Goal: Task Accomplishment & Management: Use online tool/utility

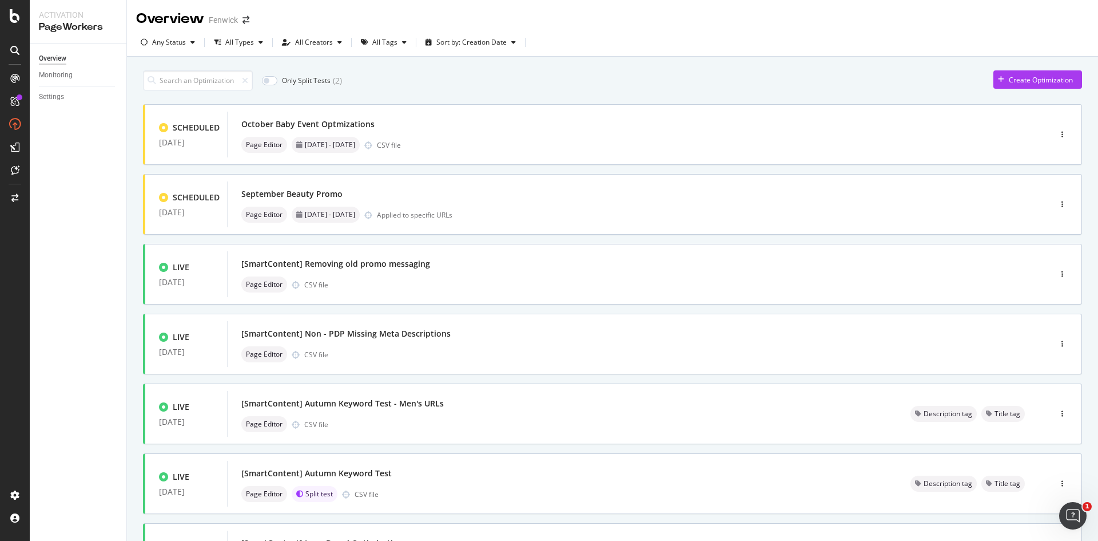
click at [16, 50] on icon at bounding box center [14, 50] width 9 height 9
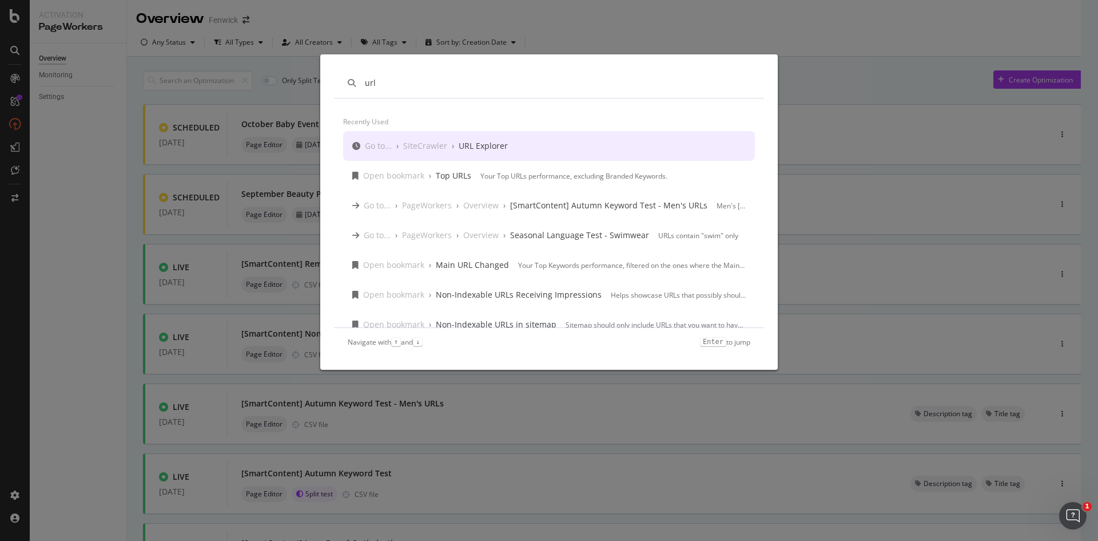
type input "url"
click at [403, 138] on div "Go to... › SiteCrawler › URL Explorer" at bounding box center [549, 146] width 412 height 30
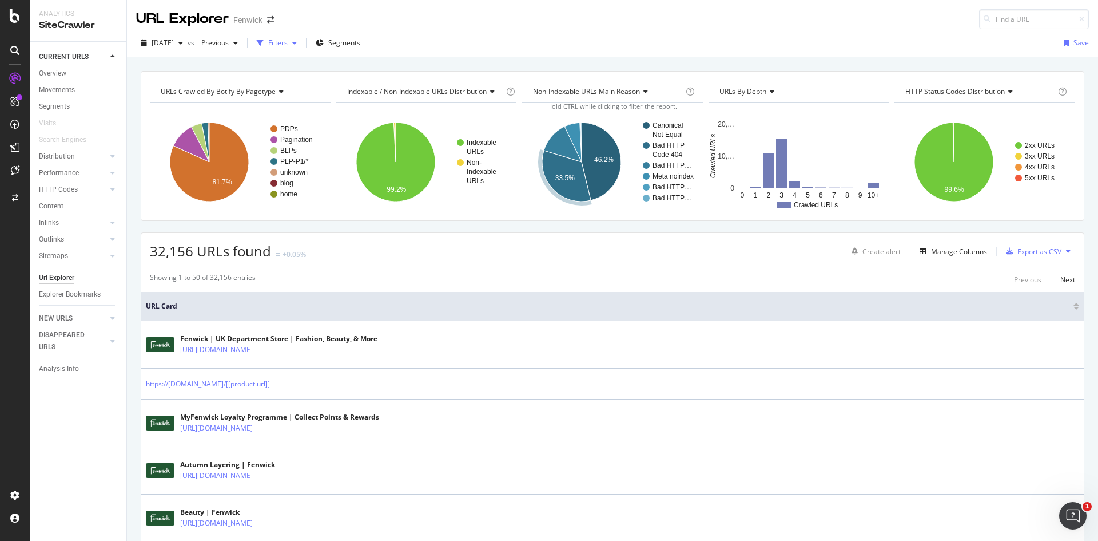
click at [268, 42] on div "button" at bounding box center [260, 43] width 16 height 16
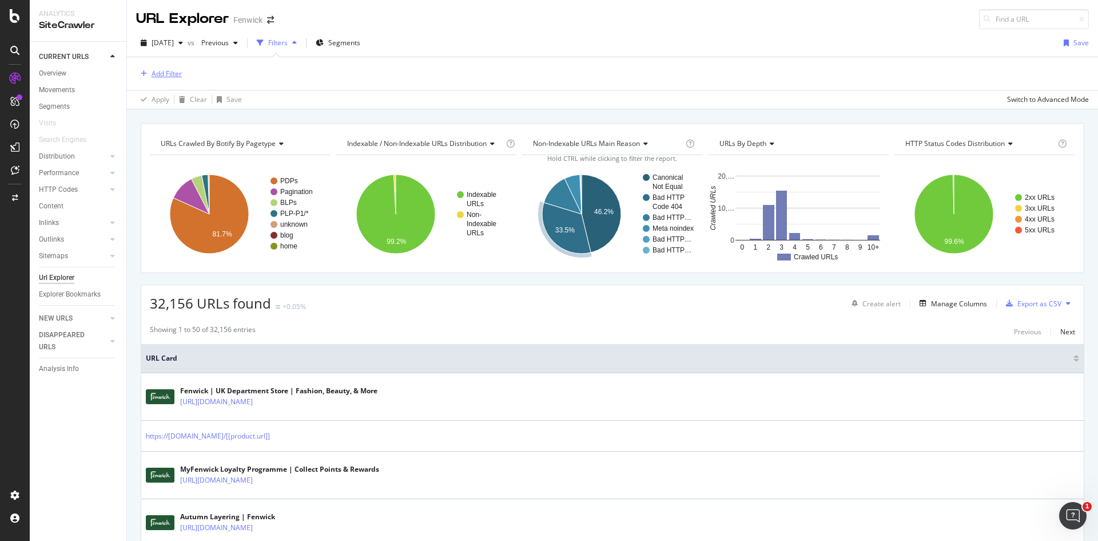
click at [149, 78] on div "Add Filter" at bounding box center [159, 74] width 46 height 13
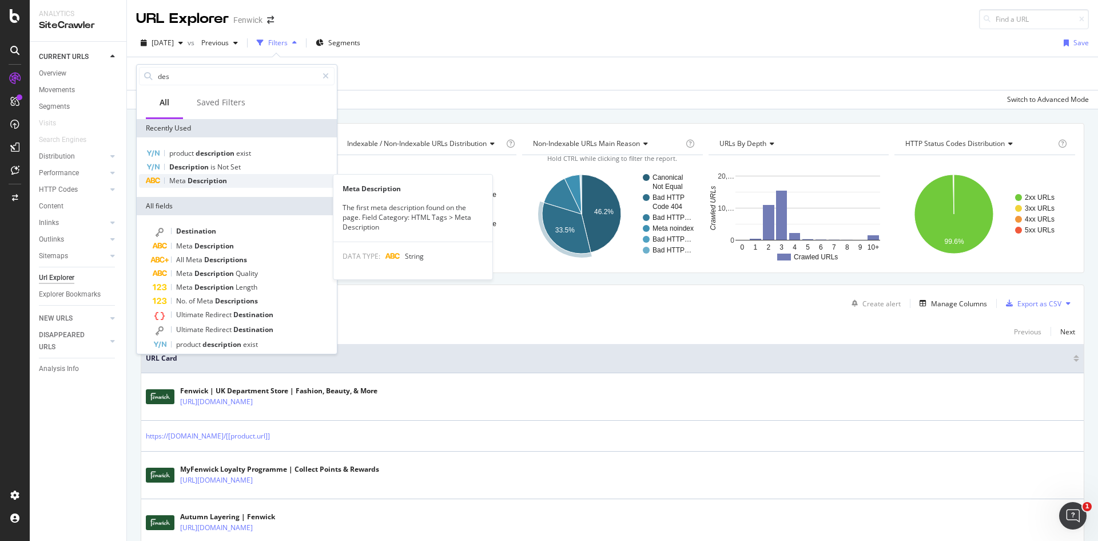
type input "des"
click at [186, 176] on span "Meta" at bounding box center [178, 181] width 18 height 10
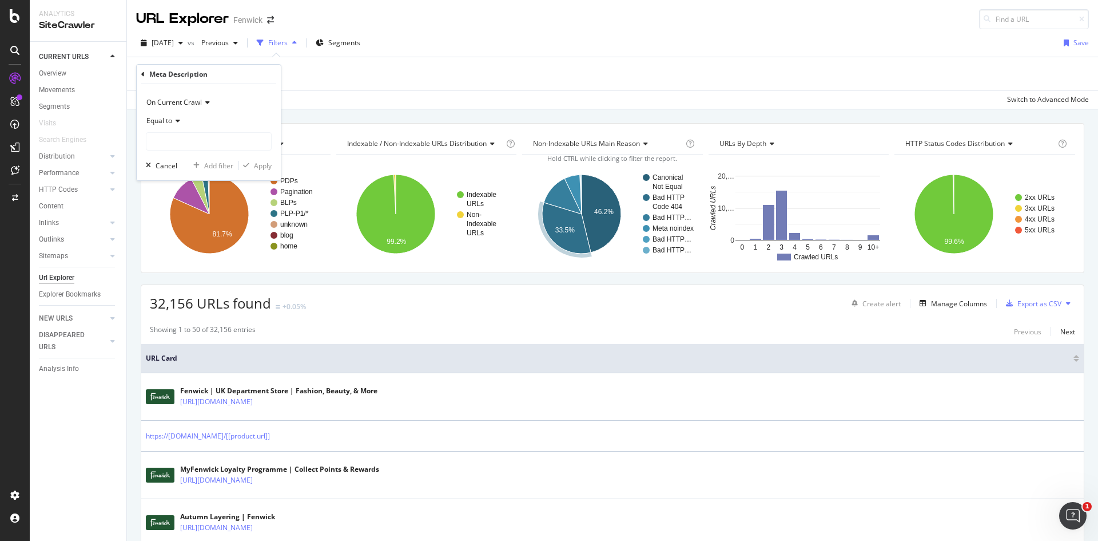
click at [149, 116] on span "Equal to" at bounding box center [159, 121] width 26 height 10
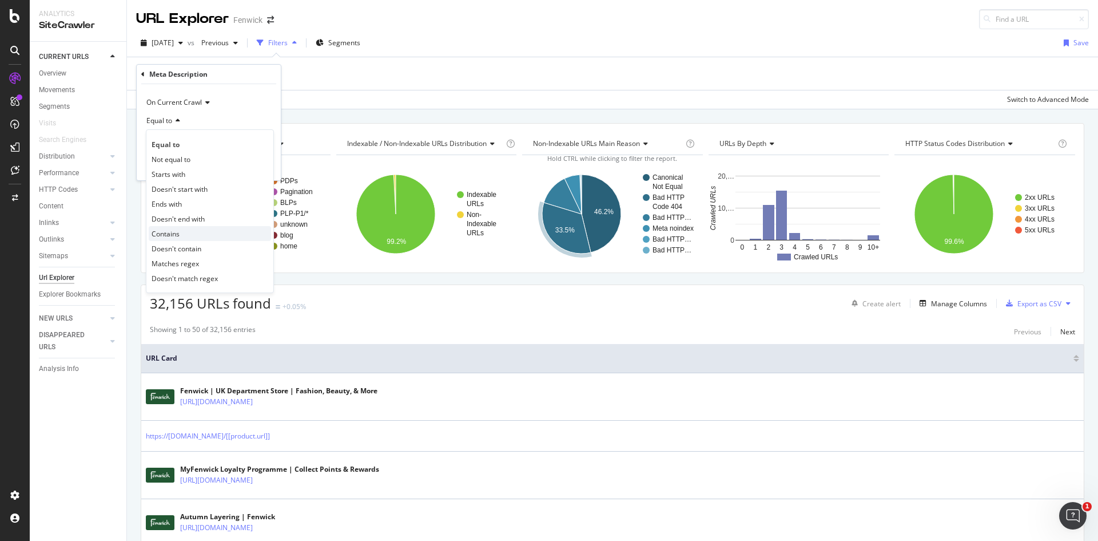
click at [170, 235] on span "Contains" at bounding box center [166, 234] width 28 height 10
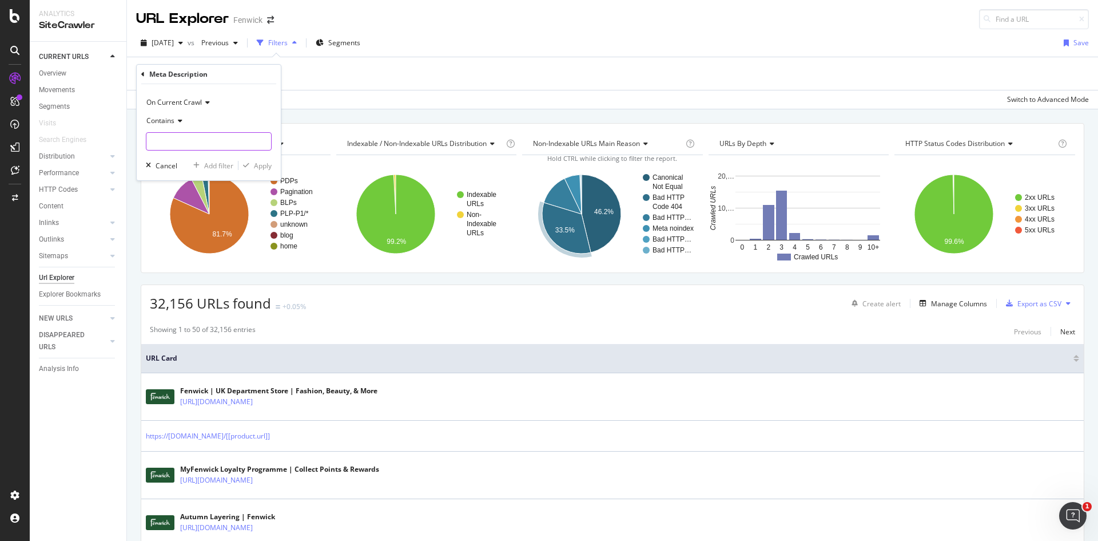
click at [170, 139] on input "text" at bounding box center [208, 141] width 125 height 18
type input "5"
type input "£50"
click at [256, 161] on div "Apply" at bounding box center [263, 166] width 18 height 10
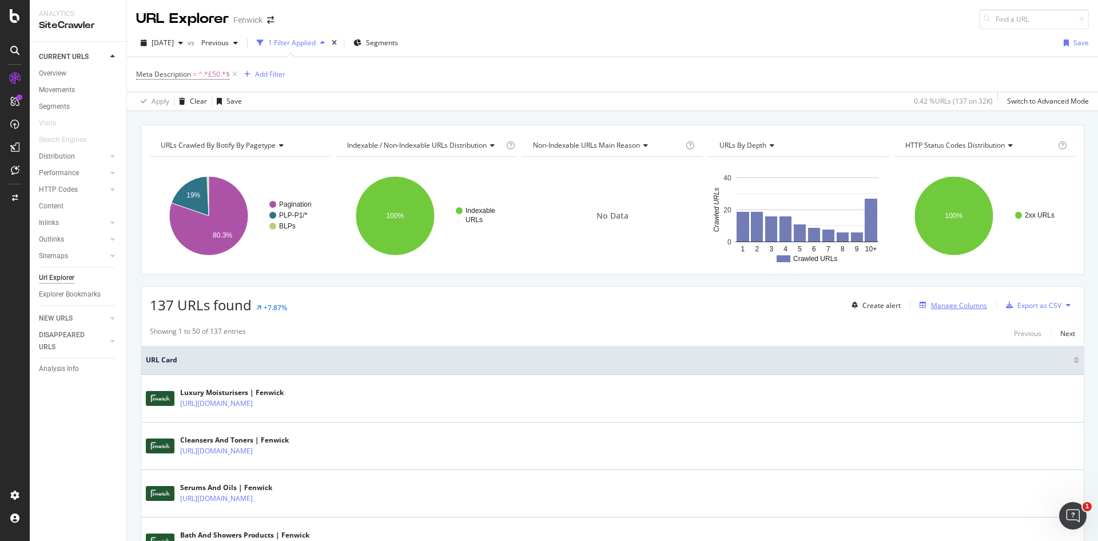
click at [922, 306] on div "button" at bounding box center [923, 304] width 16 height 7
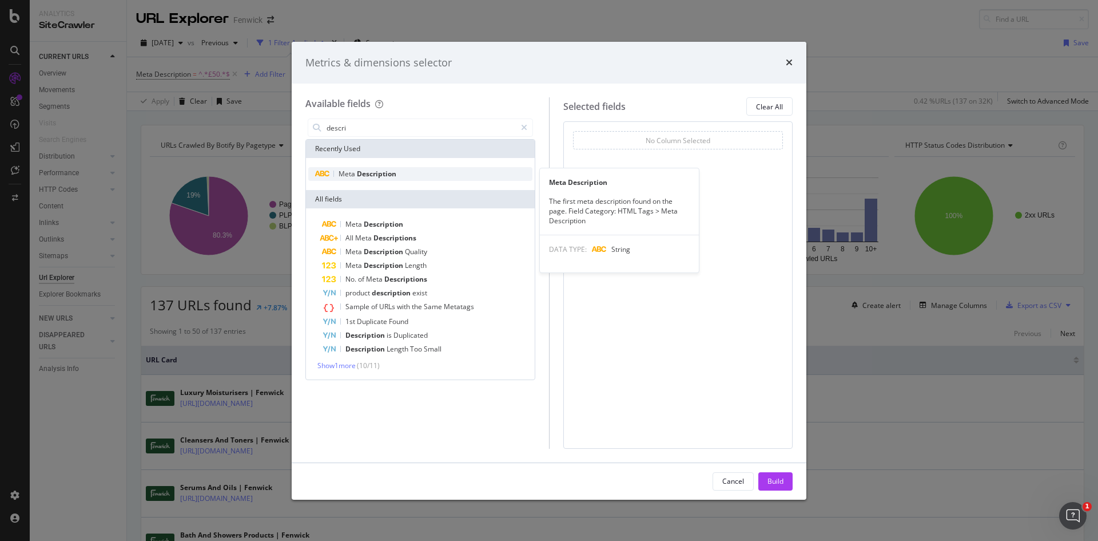
type input "descri"
click at [446, 176] on div "Meta Description" at bounding box center [420, 174] width 224 height 14
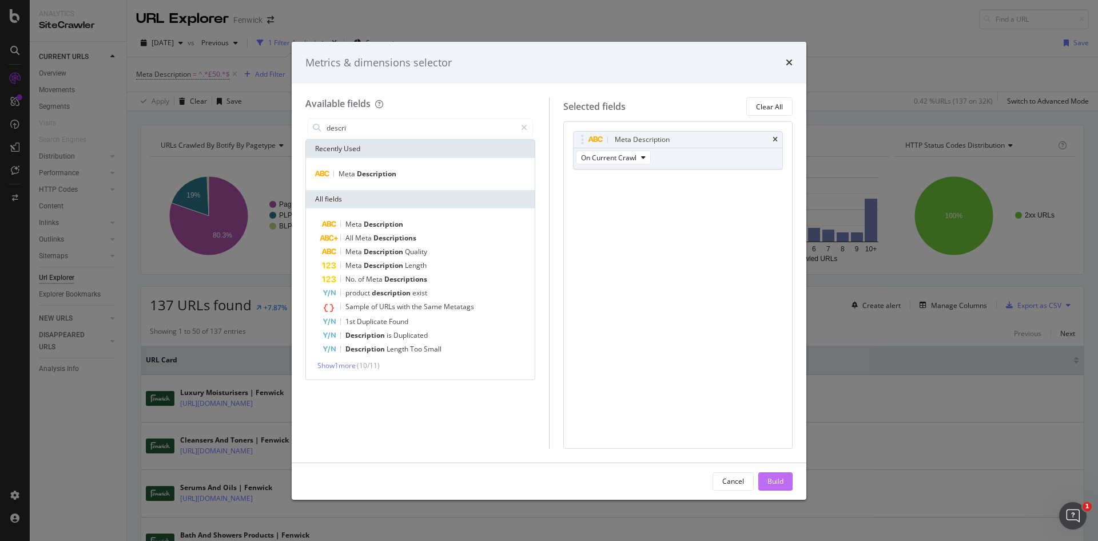
click at [765, 481] on button "Build" at bounding box center [776, 481] width 34 height 18
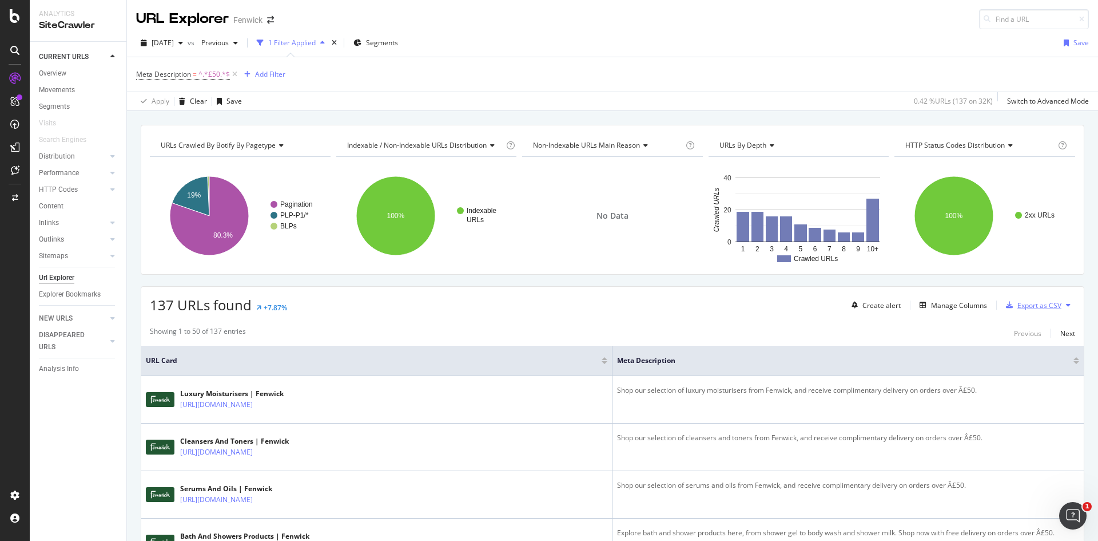
click at [1019, 308] on div "Export as CSV" at bounding box center [1040, 305] width 44 height 10
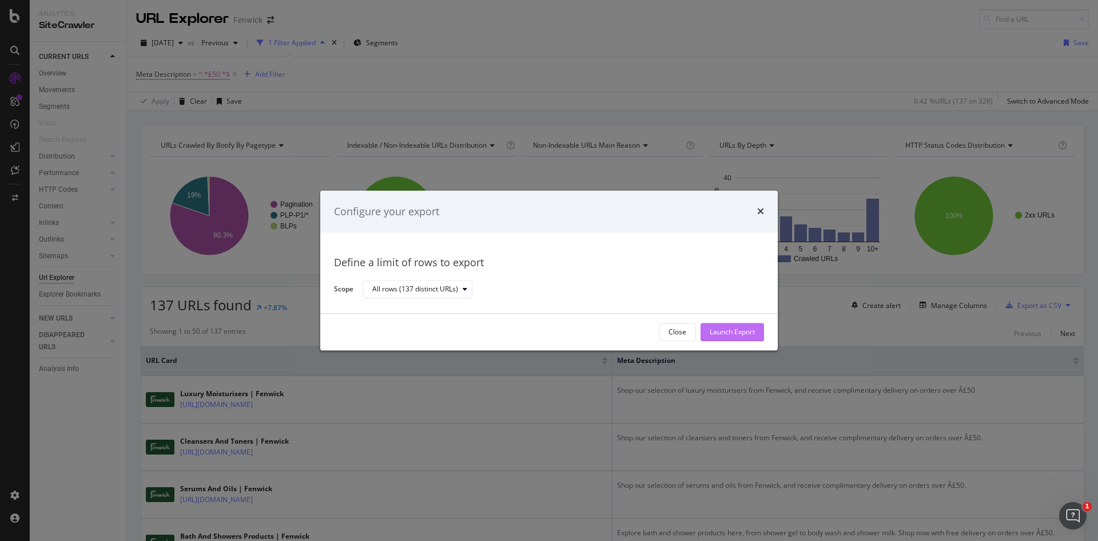
click at [741, 326] on div "Launch Export" at bounding box center [732, 331] width 45 height 17
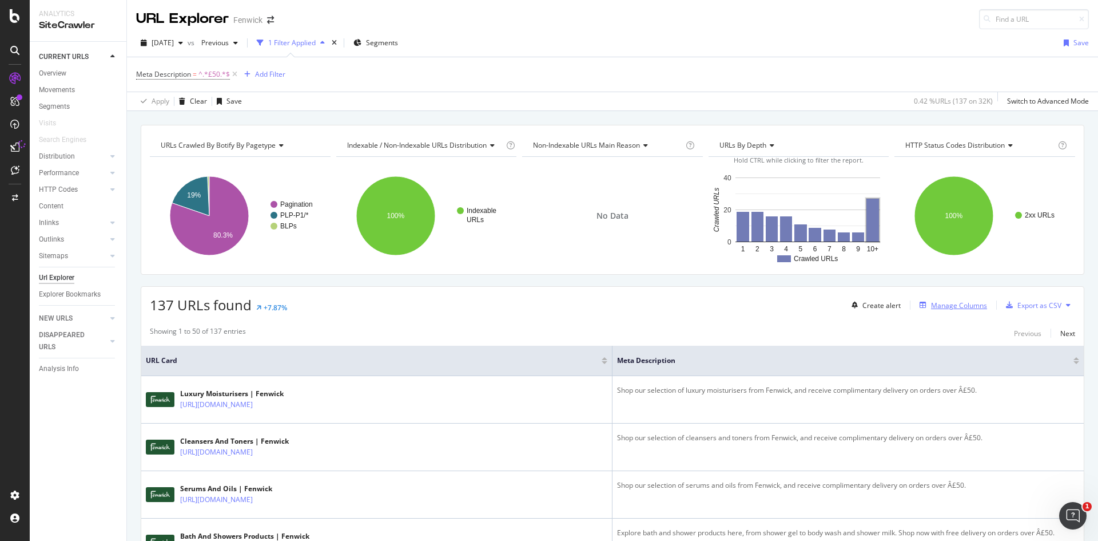
click at [965, 305] on div "Manage Columns" at bounding box center [959, 305] width 56 height 10
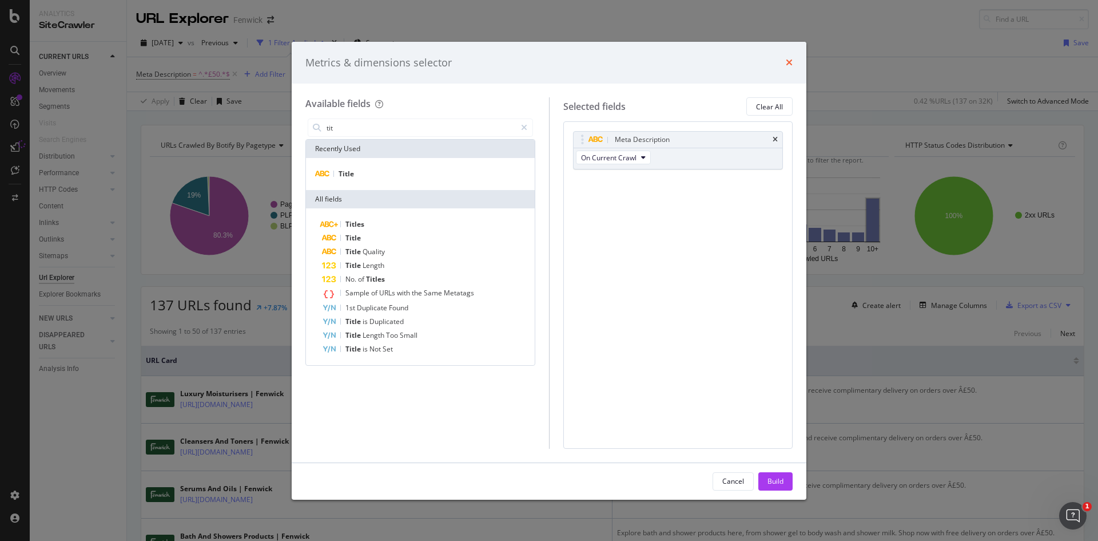
type input "tit"
click at [788, 60] on icon "times" at bounding box center [789, 62] width 7 height 9
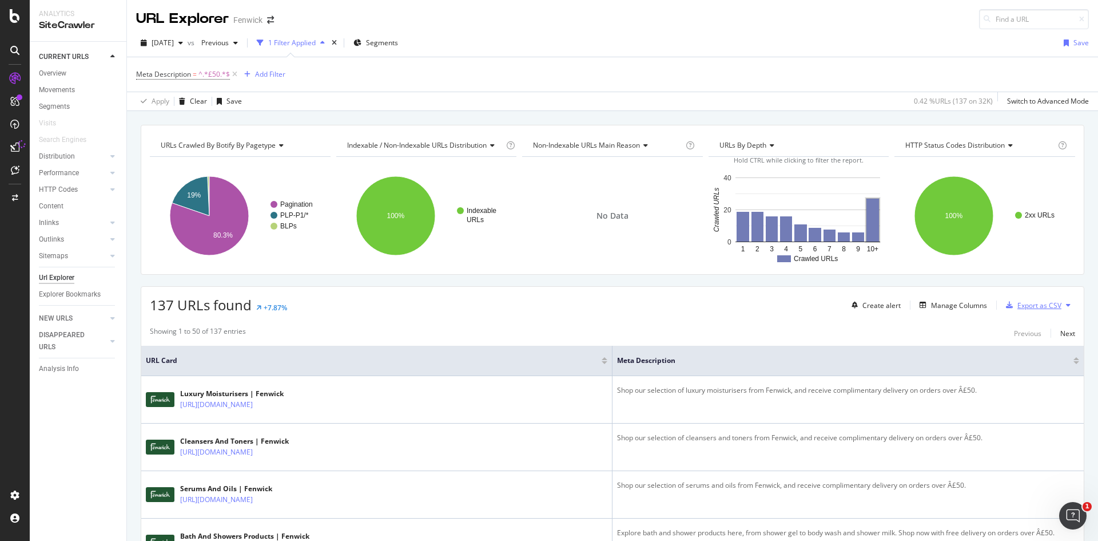
click at [1018, 301] on div "Export as CSV" at bounding box center [1040, 305] width 44 height 10
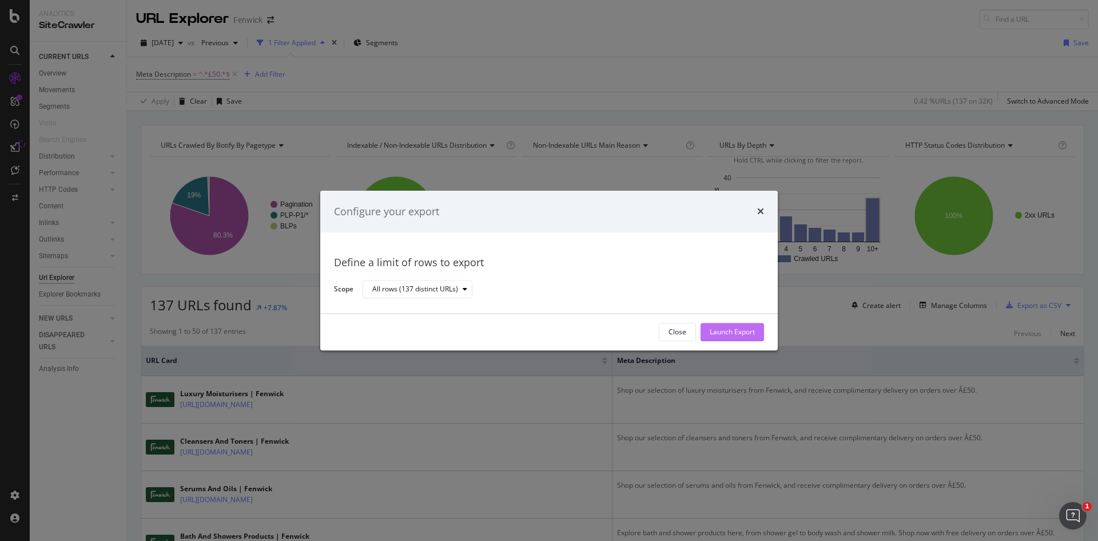
click at [743, 328] on div "Launch Export" at bounding box center [732, 332] width 45 height 10
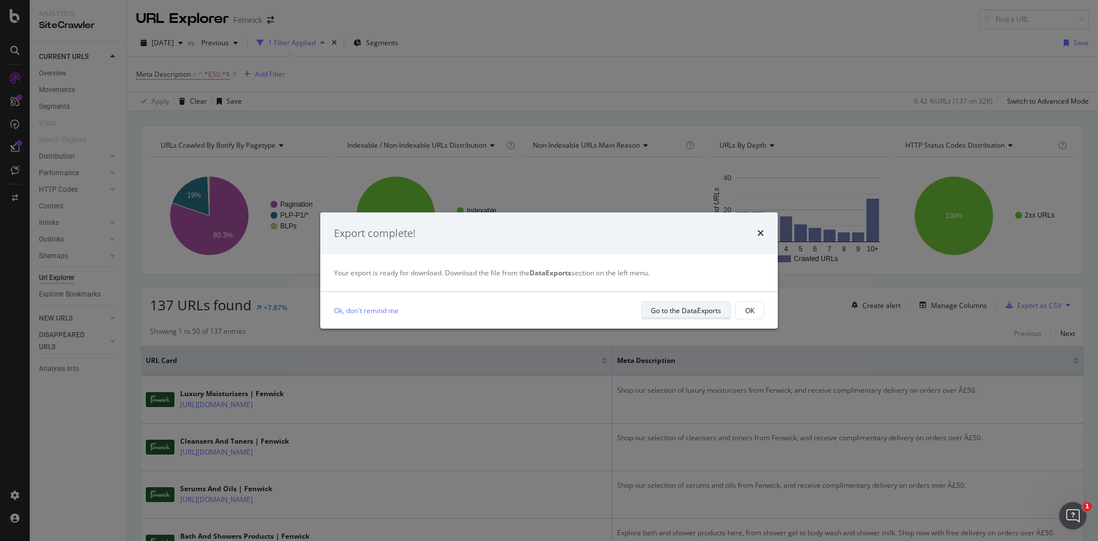
click at [652, 313] on div "Go to the DataExports" at bounding box center [686, 310] width 70 height 10
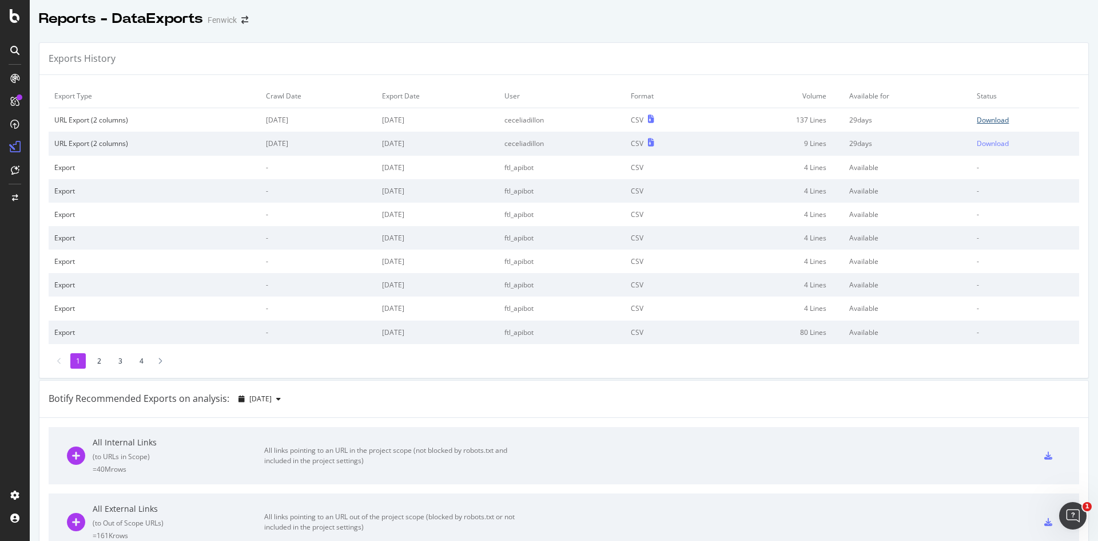
click at [977, 122] on div "Download" at bounding box center [993, 120] width 32 height 10
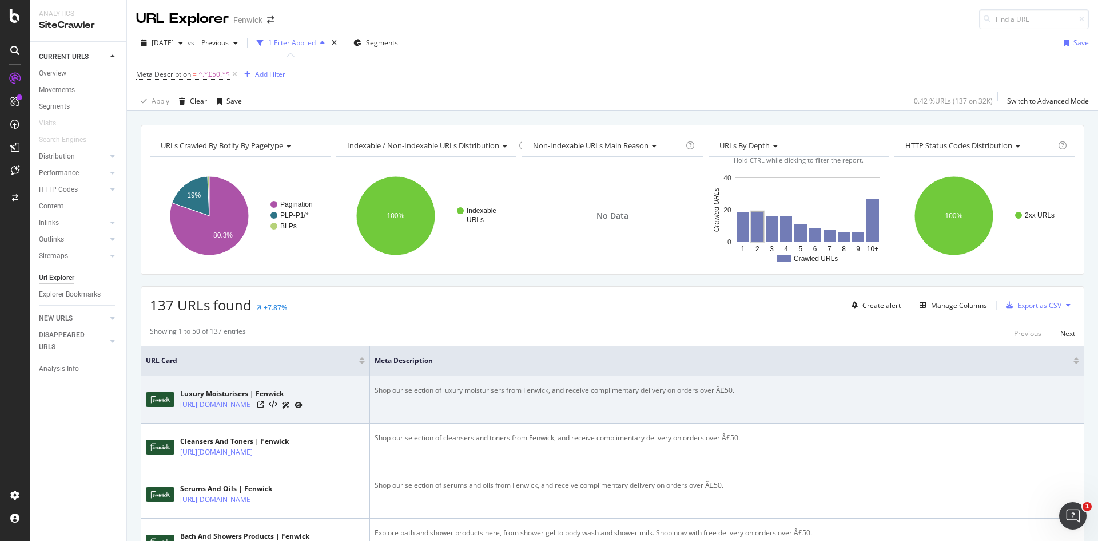
click at [219, 408] on link "[URL][DOMAIN_NAME]" at bounding box center [216, 404] width 73 height 11
click at [264, 408] on icon at bounding box center [260, 404] width 7 height 7
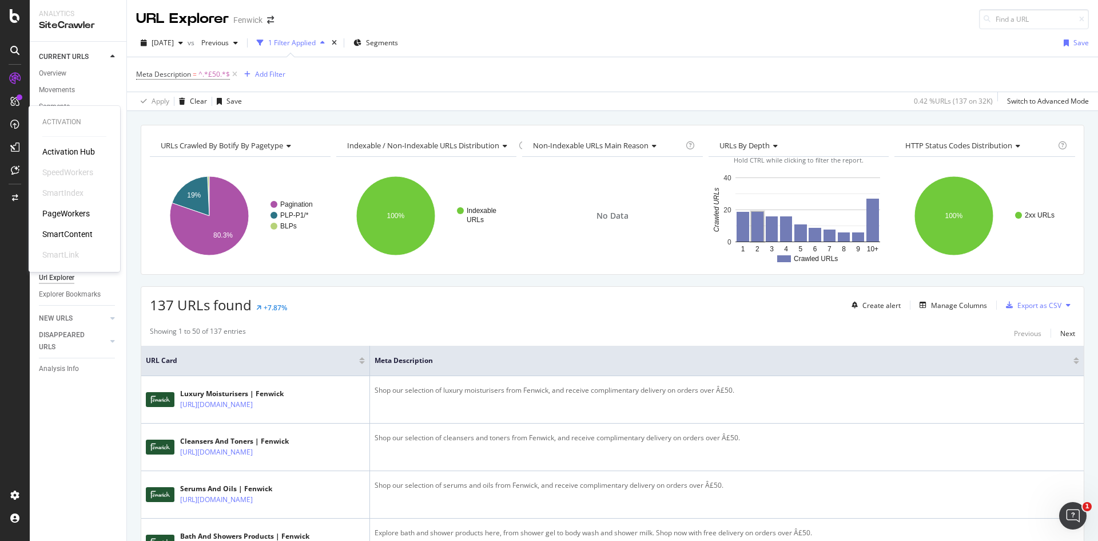
click at [41, 215] on div "Activation Activation Hub SpeedWorkers SmartIndex PageWorkers SmartContent Smar…" at bounding box center [74, 188] width 82 height 161
click at [54, 213] on div "PageWorkers" at bounding box center [65, 213] width 47 height 11
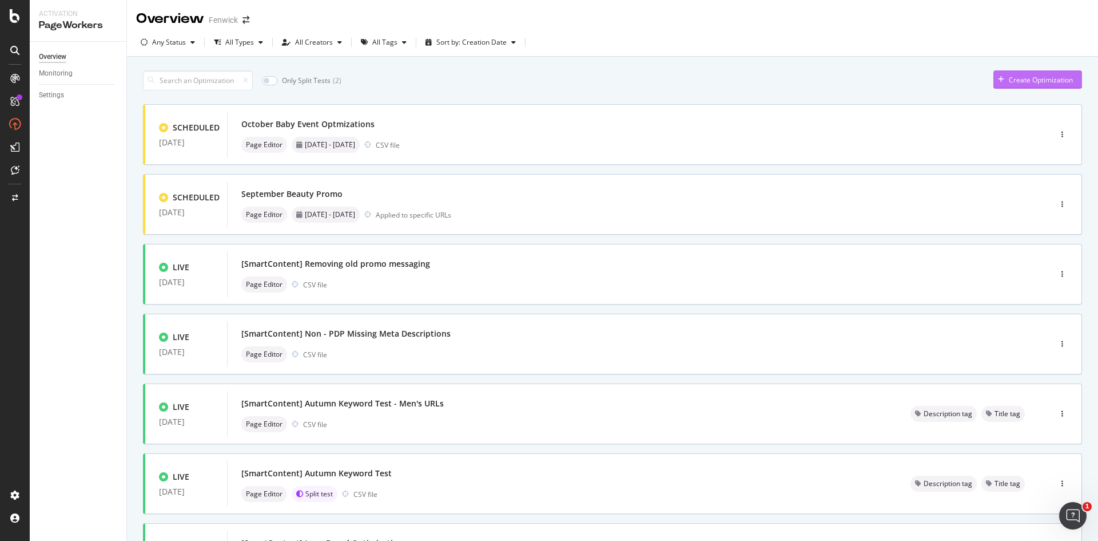
click at [1038, 80] on div "Create Optimization" at bounding box center [1041, 80] width 64 height 10
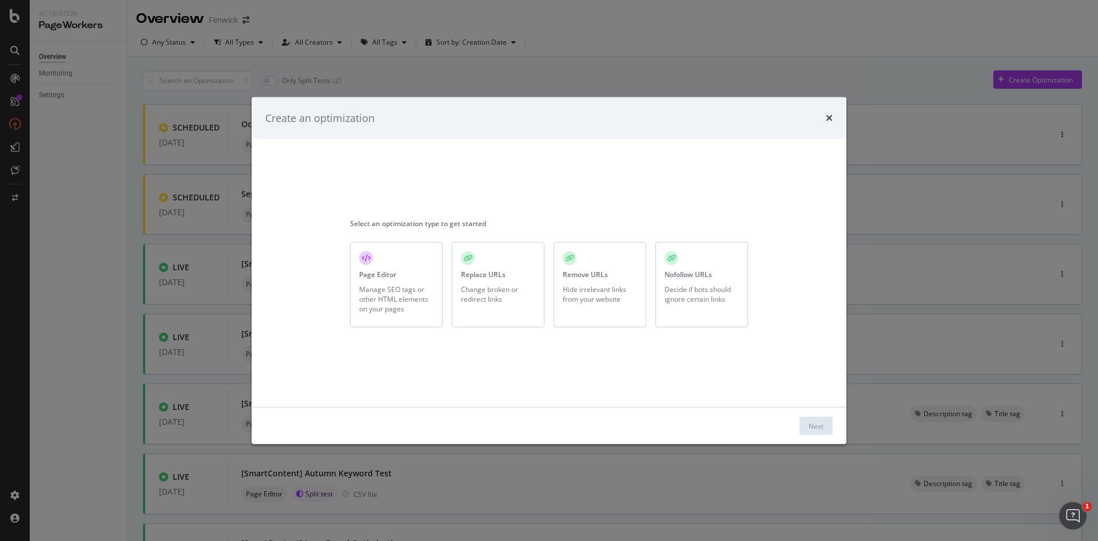
click at [358, 298] on div "Page Editor Manage SEO tags or other HTML elements on your pages" at bounding box center [396, 284] width 93 height 85
click at [817, 423] on div "Next" at bounding box center [816, 425] width 15 height 10
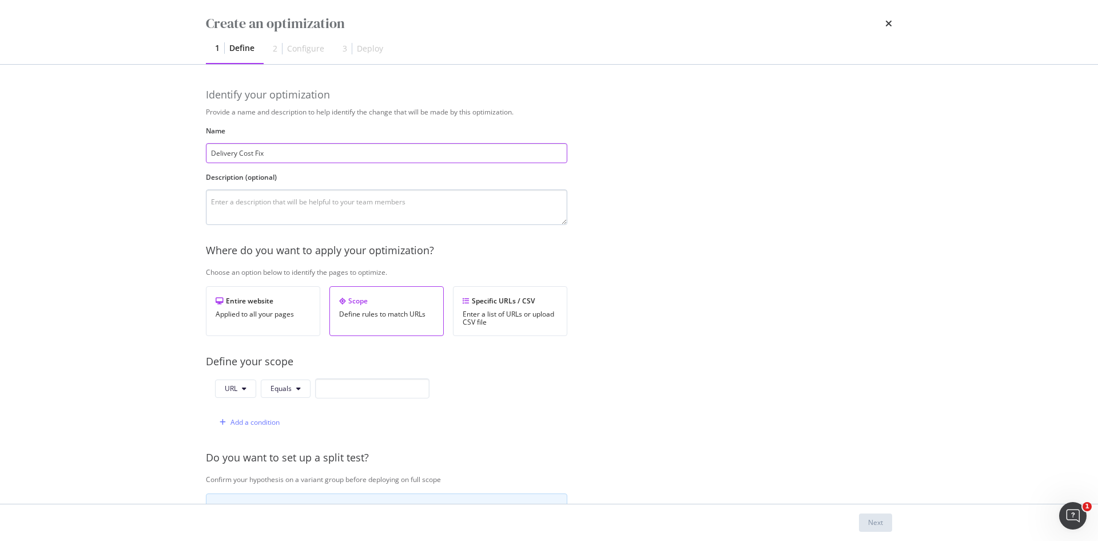
type input "Delivery Cost Fix"
click at [248, 204] on textarea "modal" at bounding box center [387, 206] width 362 height 35
type textarea "Some urls showing £50 - not £100"
click at [463, 302] on icon "modal" at bounding box center [466, 300] width 7 height 7
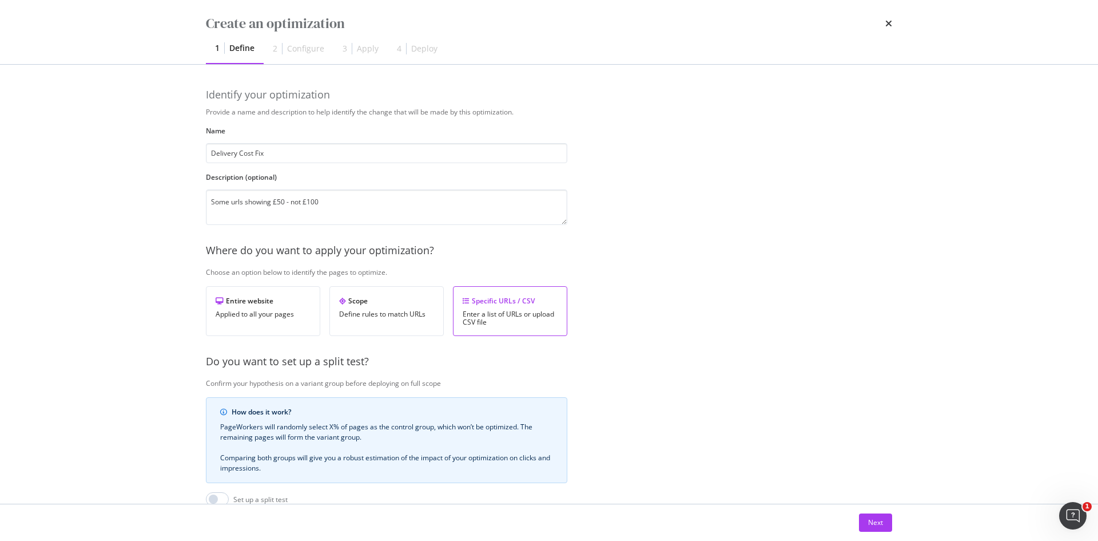
scroll to position [156, 0]
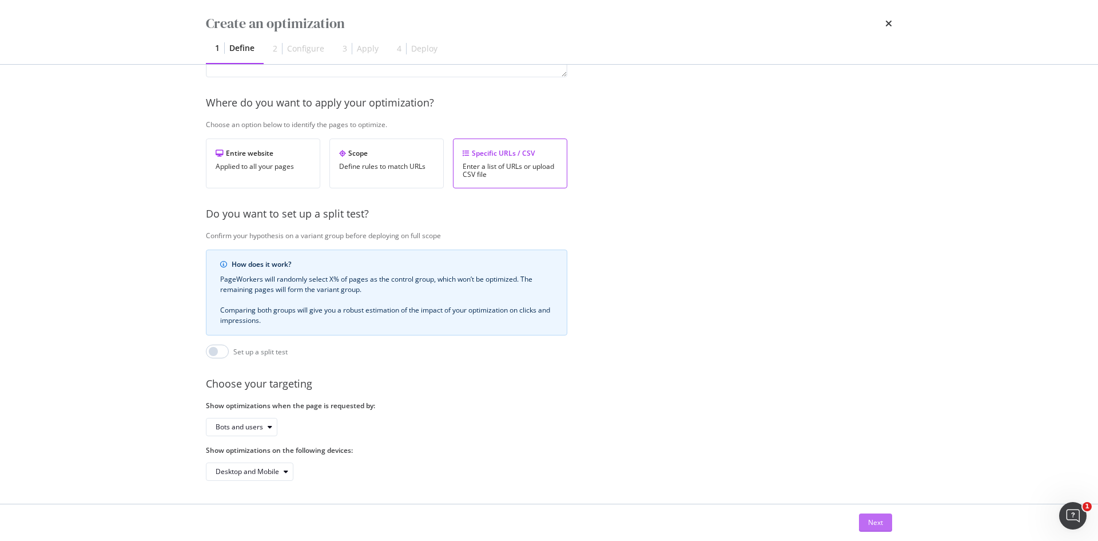
click at [871, 519] on div "Next" at bounding box center [875, 522] width 15 height 10
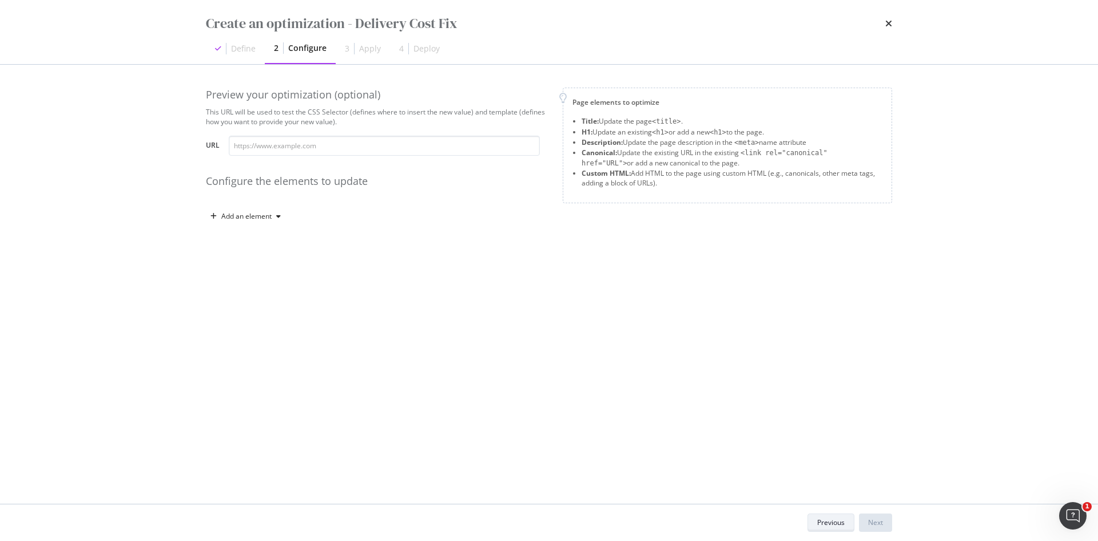
scroll to position [0, 0]
click at [242, 213] on div "Add an element" at bounding box center [246, 216] width 50 height 7
click at [239, 276] on div "Description" at bounding box center [254, 276] width 37 height 10
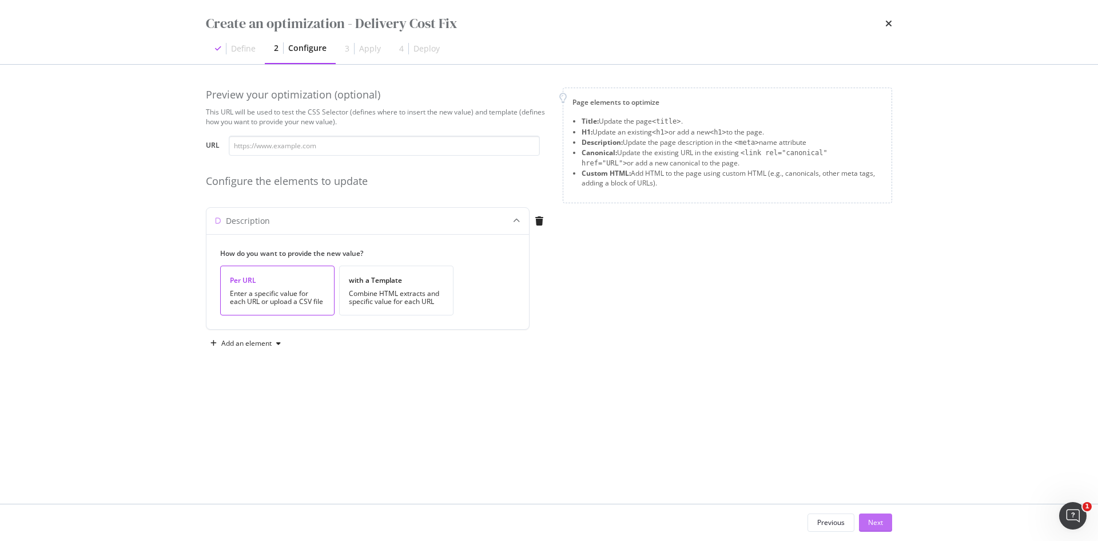
click at [878, 522] on div "Next" at bounding box center [875, 522] width 15 height 10
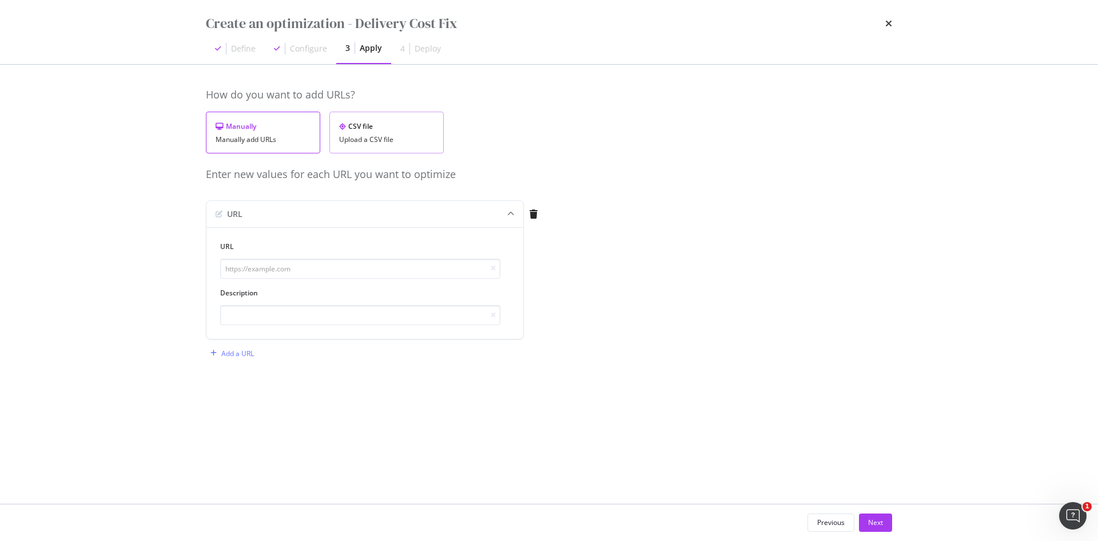
click at [358, 133] on div "CSV file Upload a CSV file" at bounding box center [386, 133] width 114 height 42
click at [237, 214] on div "Upload .CSV file" at bounding box center [248, 214] width 50 height 10
click at [873, 523] on div "Next" at bounding box center [875, 522] width 15 height 10
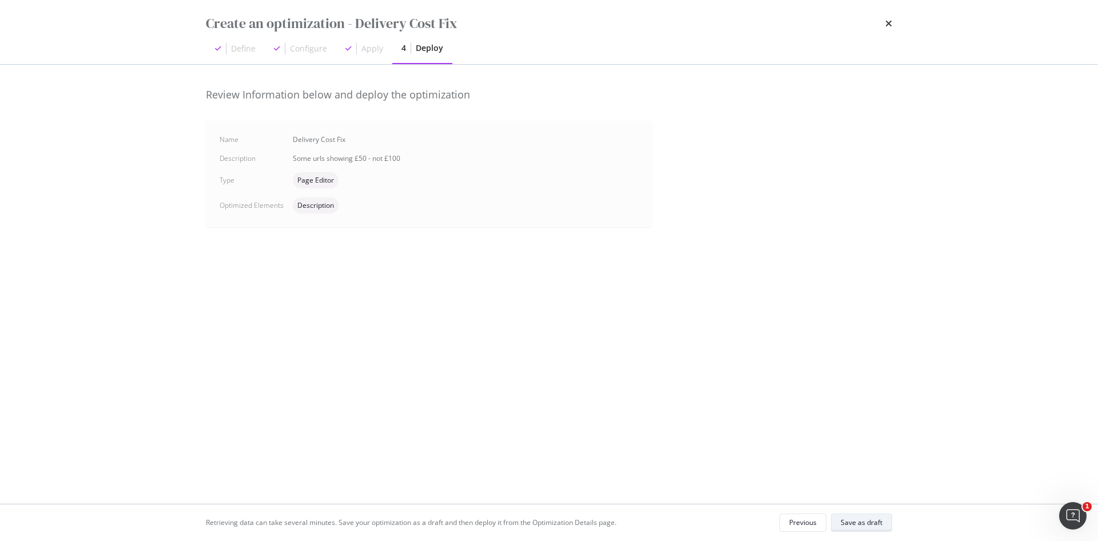
click at [851, 521] on div "Save as draft" at bounding box center [862, 522] width 42 height 10
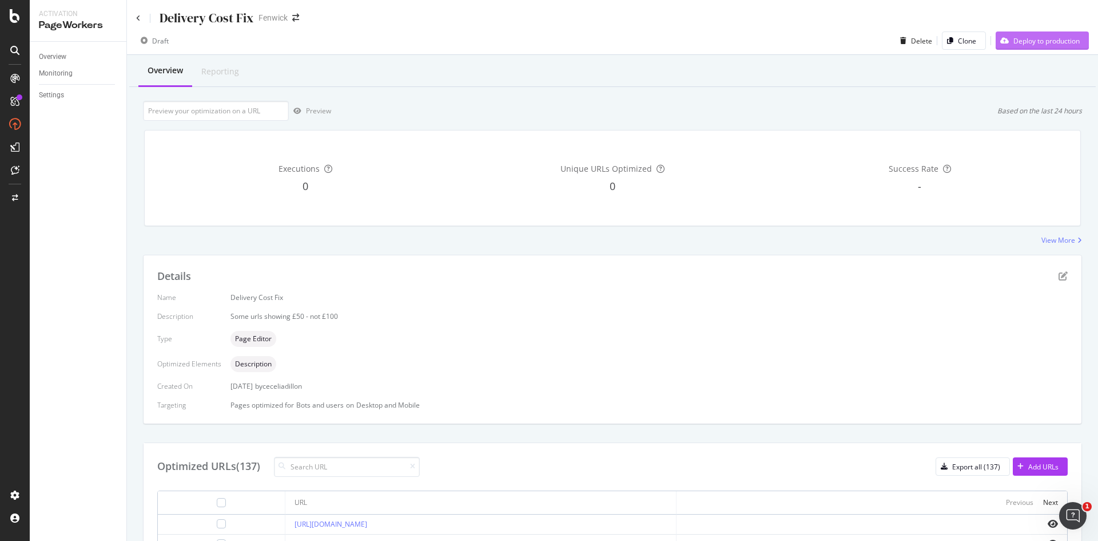
click at [1014, 41] on div "Deploy to production" at bounding box center [1047, 41] width 66 height 10
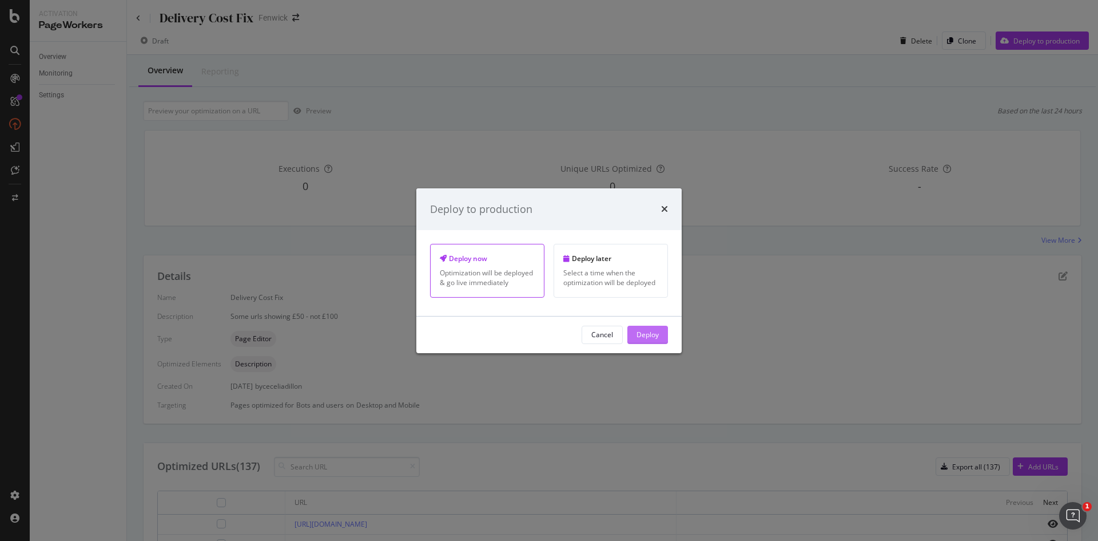
click at [638, 333] on div "Deploy" at bounding box center [648, 334] width 22 height 10
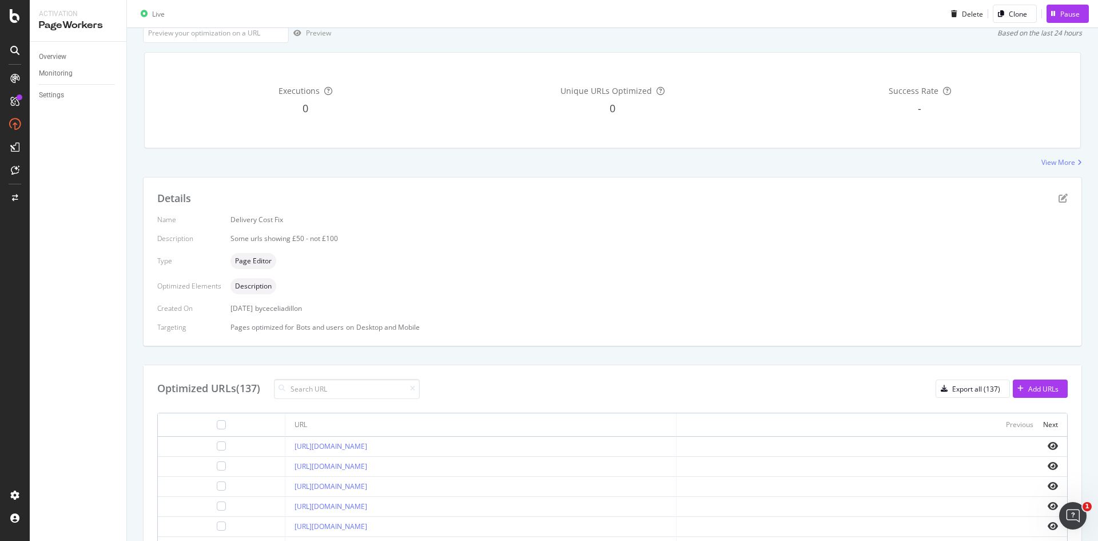
scroll to position [120, 0]
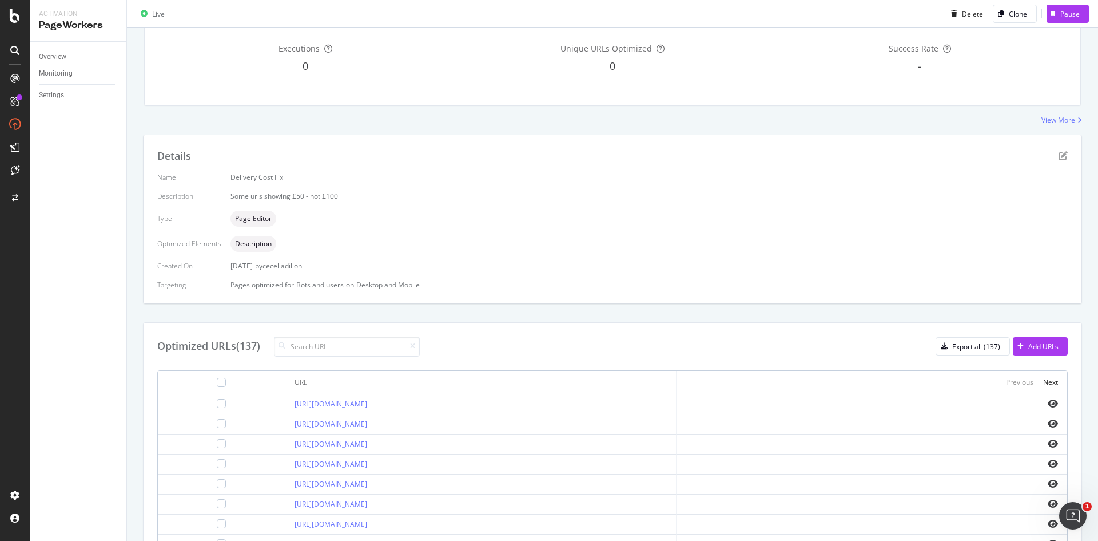
drag, startPoint x: 456, startPoint y: 399, endPoint x: 254, endPoint y: 399, distance: 202.5
click at [285, 399] on td "[URL][DOMAIN_NAME]" at bounding box center [480, 404] width 391 height 20
copy link "[URL][DOMAIN_NAME]"
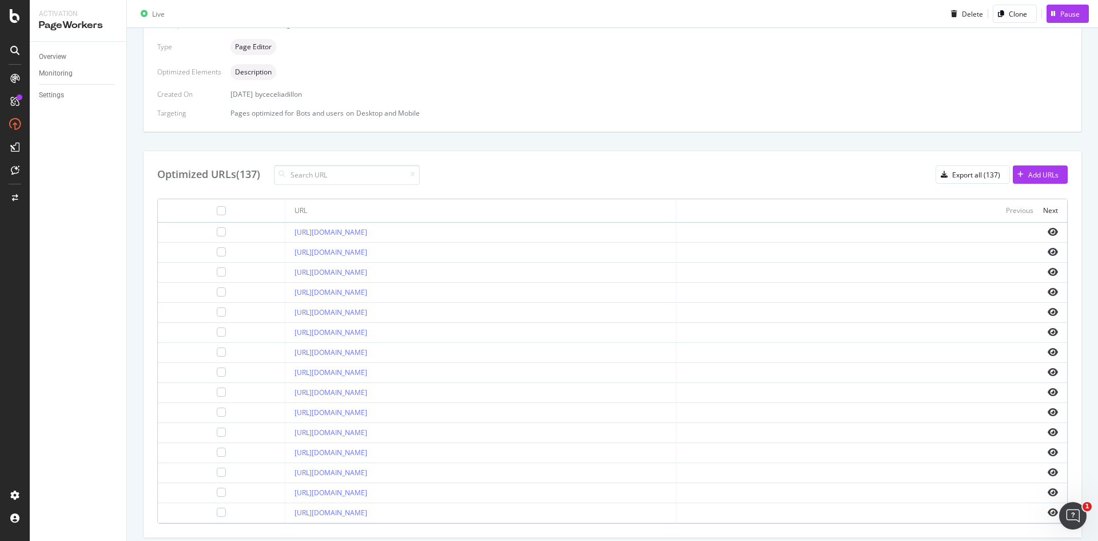
scroll to position [293, 0]
click at [1048, 229] on icon "eye" at bounding box center [1053, 230] width 10 height 9
click at [367, 252] on link "[URL][DOMAIN_NAME]" at bounding box center [331, 251] width 73 height 10
click at [1039, 229] on div at bounding box center [872, 230] width 372 height 9
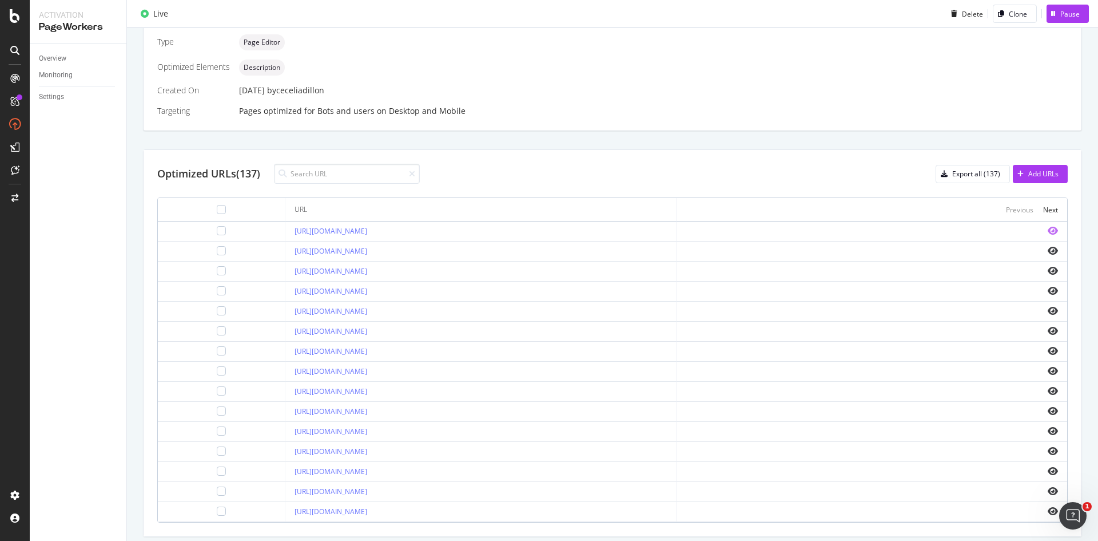
click at [1048, 231] on icon "eye" at bounding box center [1053, 230] width 10 height 9
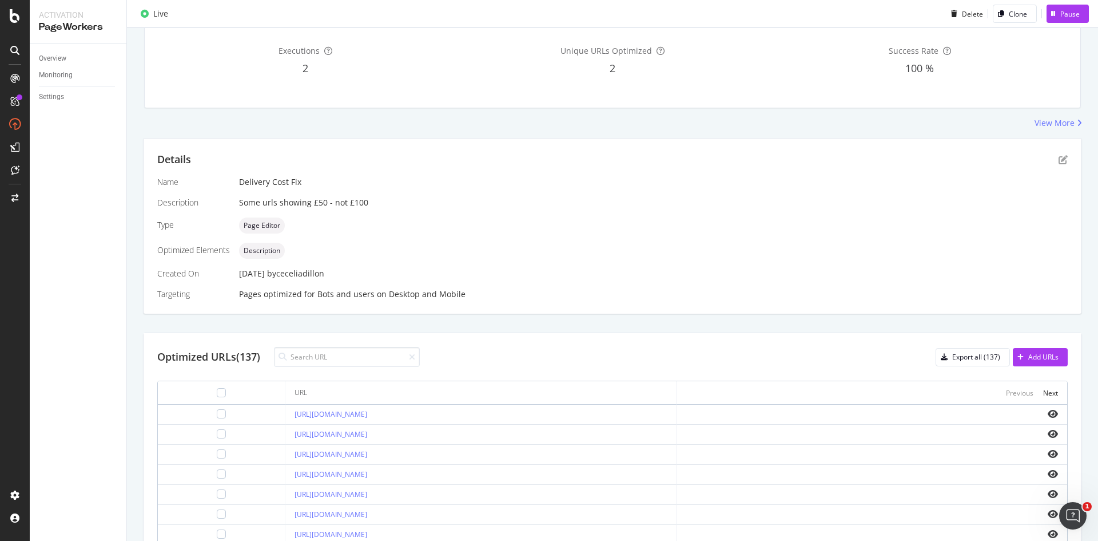
scroll to position [118, 0]
drag, startPoint x: 459, startPoint y: 414, endPoint x: 239, endPoint y: 409, distance: 219.7
click at [239, 409] on tr "[URL][DOMAIN_NAME]" at bounding box center [613, 414] width 910 height 20
copy tr "[URL][DOMAIN_NAME]"
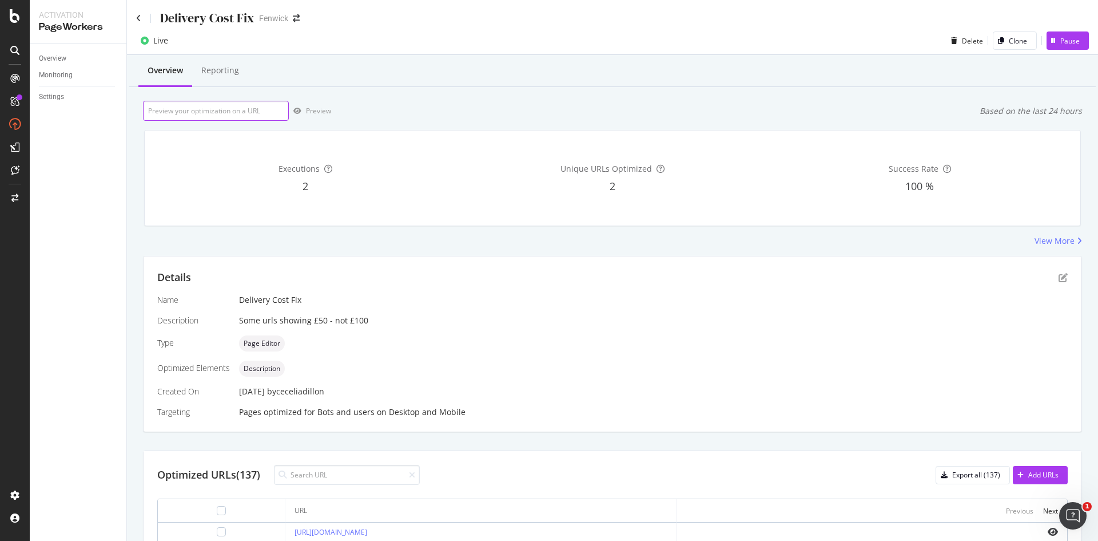
click at [188, 111] on input "url" at bounding box center [216, 111] width 146 height 20
paste input "[URL][DOMAIN_NAME]"
click at [384, 103] on div "https://www.fenwick.co.uk/collections/advent-calendars Preview Based on the las…" at bounding box center [612, 111] width 939 height 20
drag, startPoint x: 164, startPoint y: 116, endPoint x: 27, endPoint y: 105, distance: 137.7
click at [27, 105] on div "Activation PageWorkers Overview Monitoring Settings Delivery Cost Fix Fenwick L…" at bounding box center [549, 270] width 1098 height 541
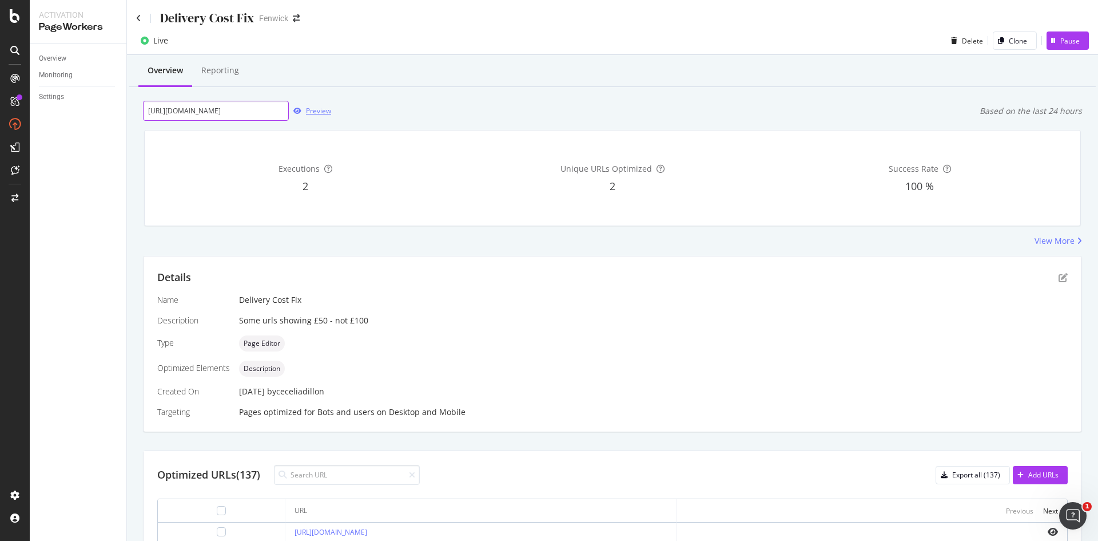
type input "[URL][DOMAIN_NAME]"
click at [301, 113] on div "button" at bounding box center [297, 111] width 17 height 7
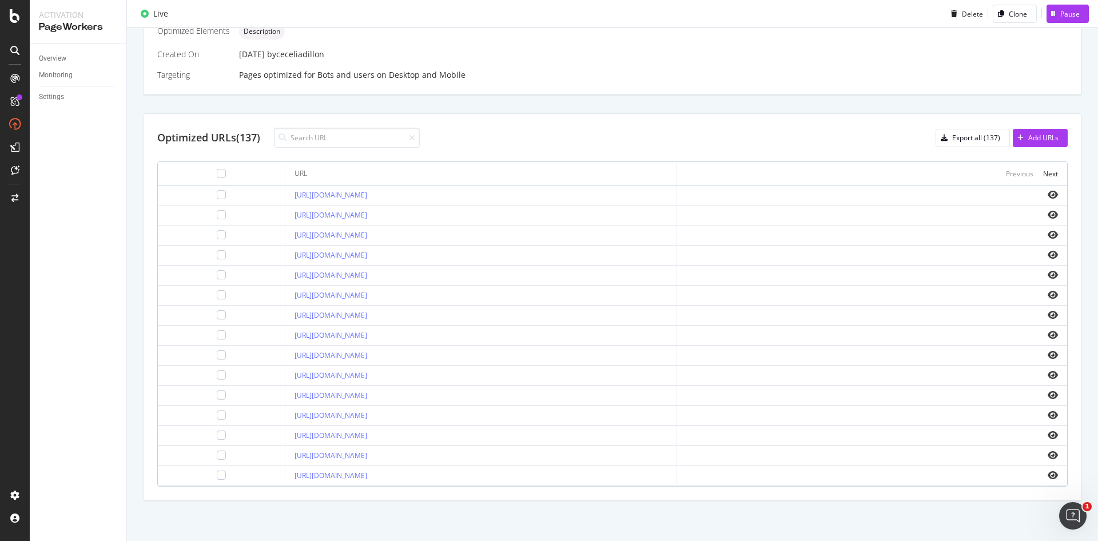
drag, startPoint x: 484, startPoint y: 217, endPoint x: 226, endPoint y: 215, distance: 258.0
click at [226, 215] on tr "[URL][DOMAIN_NAME]" at bounding box center [613, 215] width 910 height 20
copy tr "[URL][DOMAIN_NAME]"
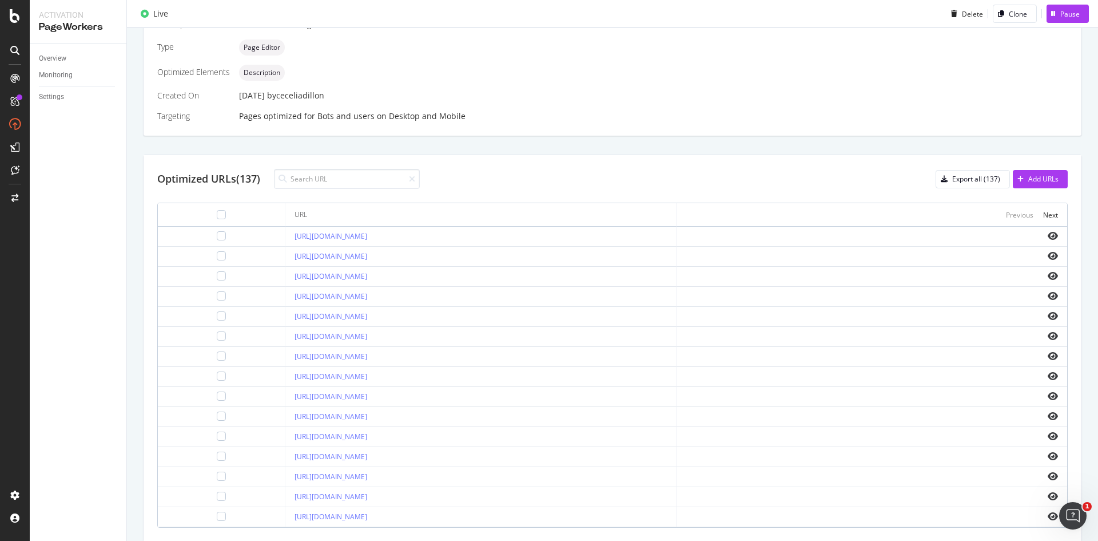
scroll to position [312, 0]
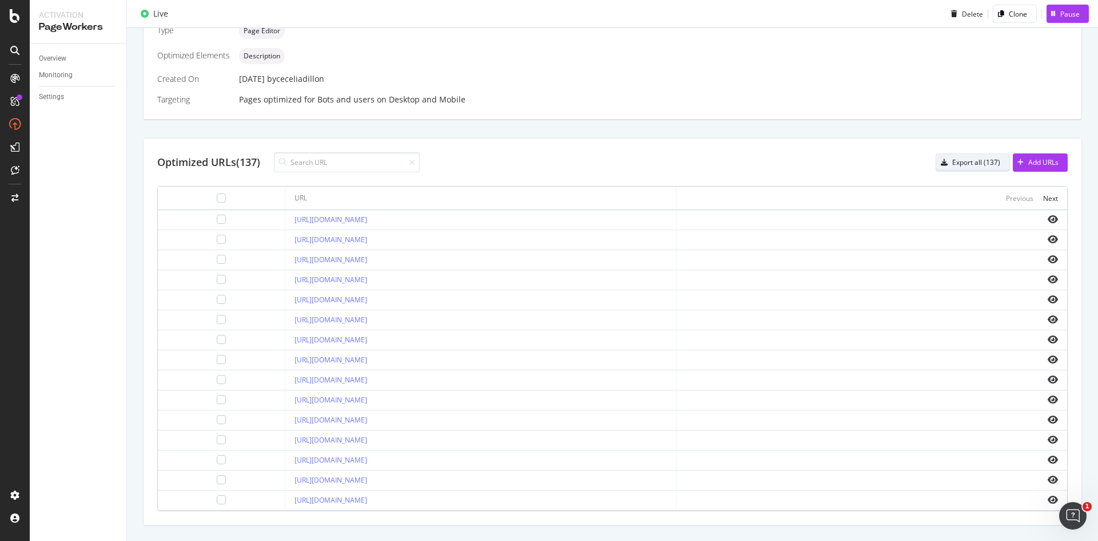
click at [946, 168] on div "Export all (137)" at bounding box center [968, 162] width 64 height 16
click at [1033, 160] on div "Add URLs" at bounding box center [1044, 162] width 30 height 10
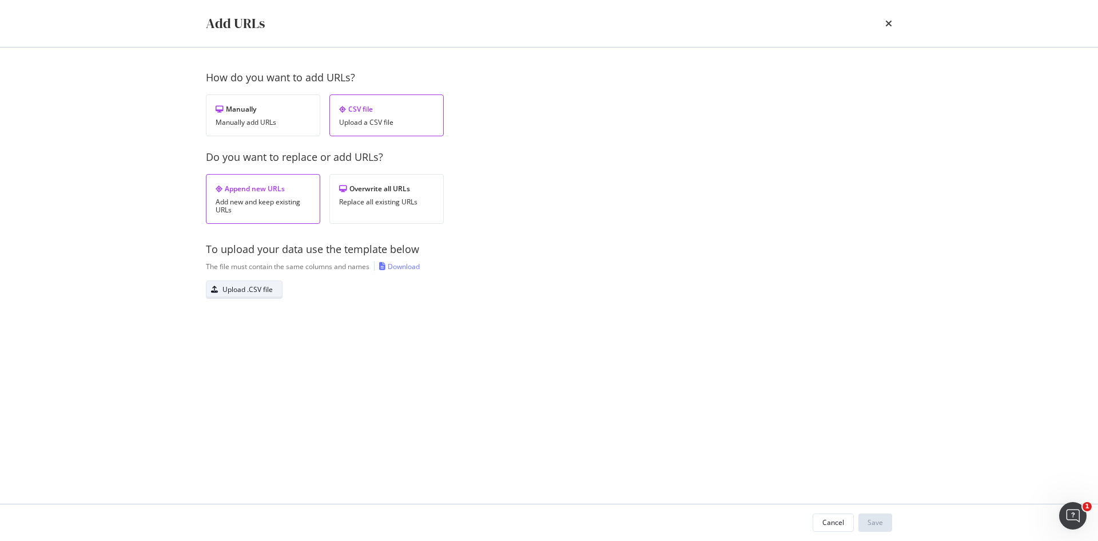
click at [260, 292] on div "Upload .CSV file" at bounding box center [248, 289] width 50 height 10
click at [369, 188] on div "Overwrite all URLs" at bounding box center [386, 189] width 95 height 10
click at [877, 526] on div "Save" at bounding box center [875, 522] width 15 height 10
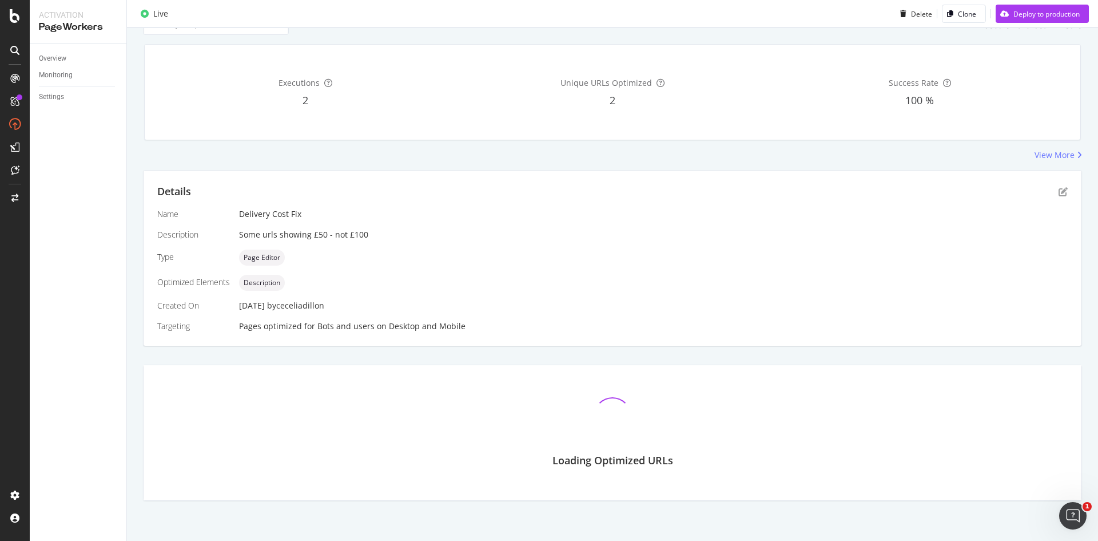
scroll to position [202, 0]
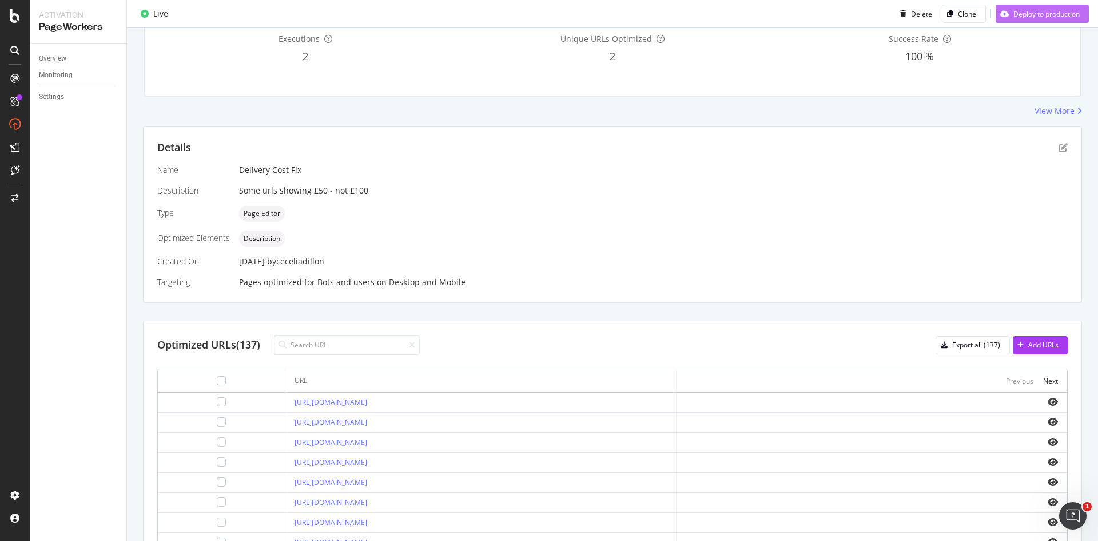
click at [1000, 11] on icon "button" at bounding box center [1004, 13] width 9 height 7
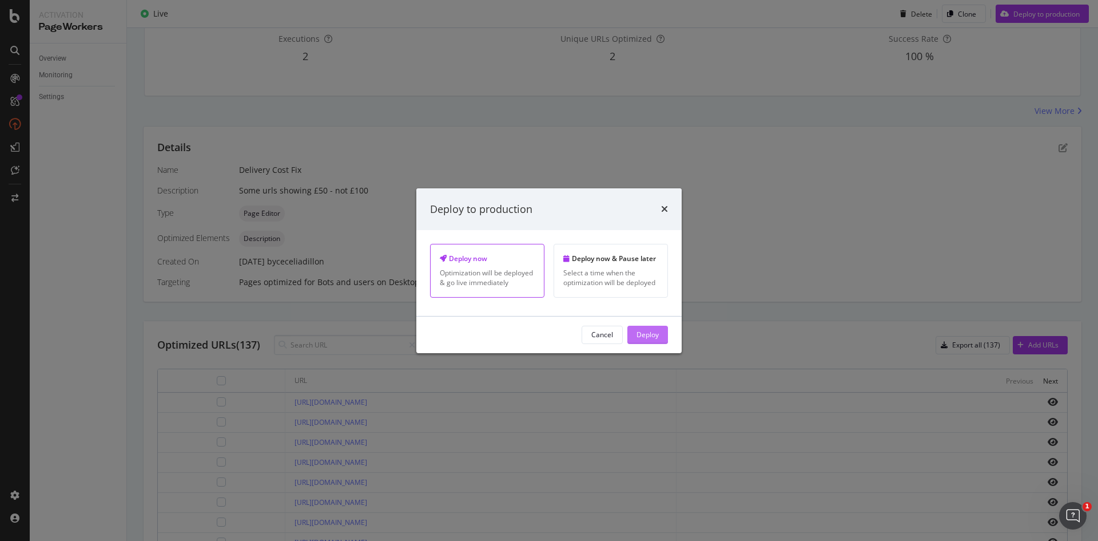
click at [643, 336] on div "Deploy" at bounding box center [648, 334] width 22 height 10
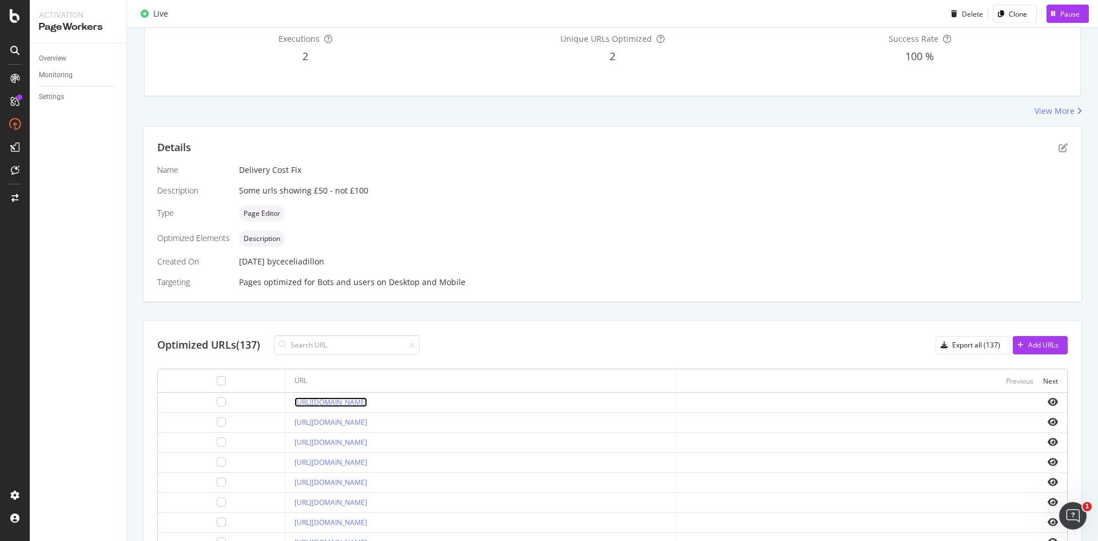
scroll to position [0, 0]
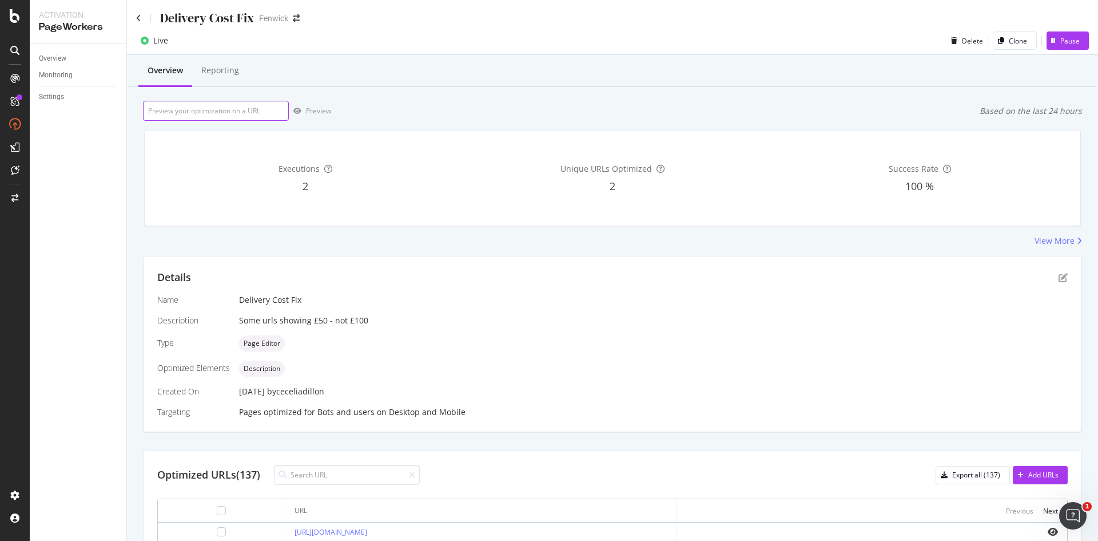
click at [213, 108] on input "url" at bounding box center [216, 111] width 146 height 20
paste input "[URL][DOMAIN_NAME]"
type input "[URL][DOMAIN_NAME]"
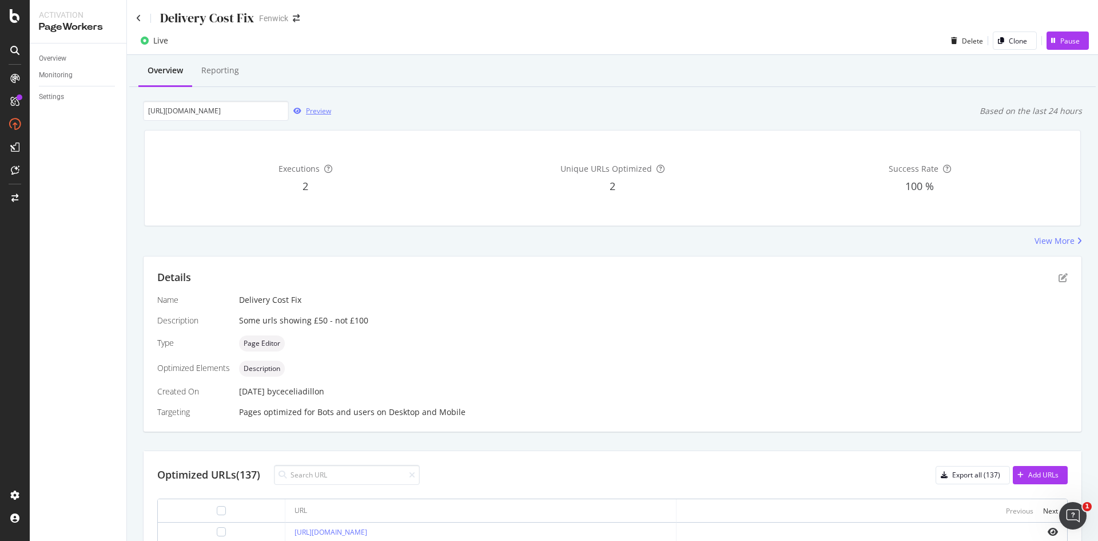
click at [308, 110] on div "Preview" at bounding box center [318, 111] width 25 height 10
click at [972, 478] on div "Export all (137)" at bounding box center [976, 475] width 48 height 10
click at [1018, 473] on icon "button" at bounding box center [1021, 474] width 6 height 7
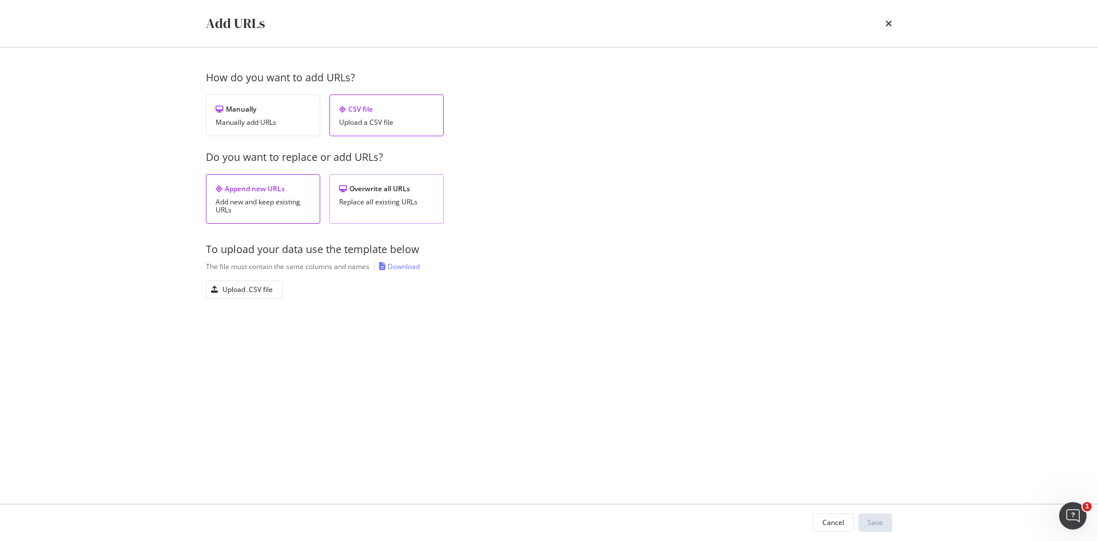
click at [333, 202] on div "Overwrite all URLs Replace all existing URLs" at bounding box center [386, 199] width 114 height 50
click at [243, 288] on div "Upload .CSV file" at bounding box center [248, 289] width 50 height 10
click at [878, 532] on div "Cancel Save" at bounding box center [549, 522] width 732 height 37
click at [873, 517] on div "Save" at bounding box center [875, 522] width 15 height 10
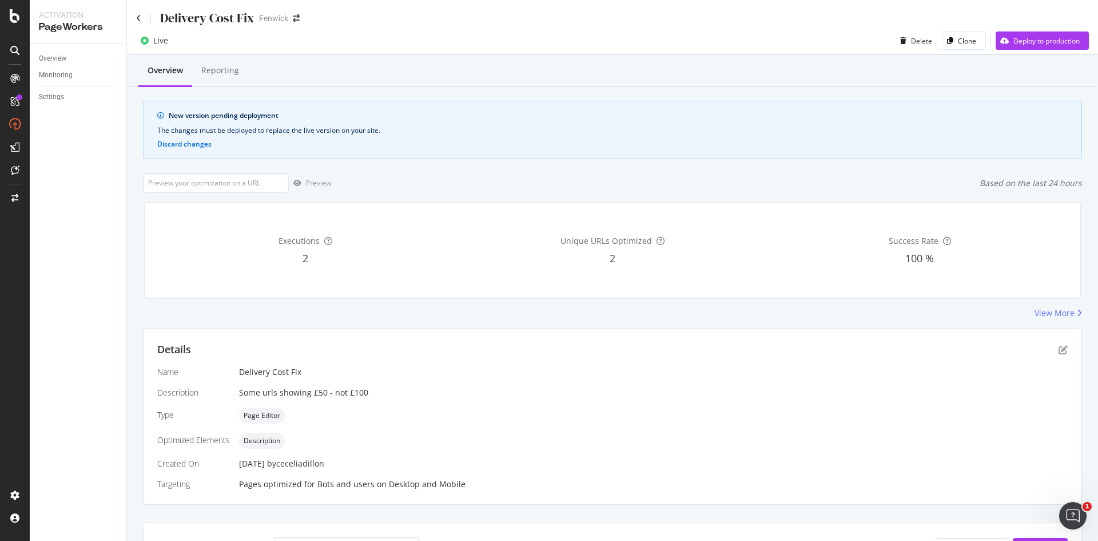
scroll to position [16, 0]
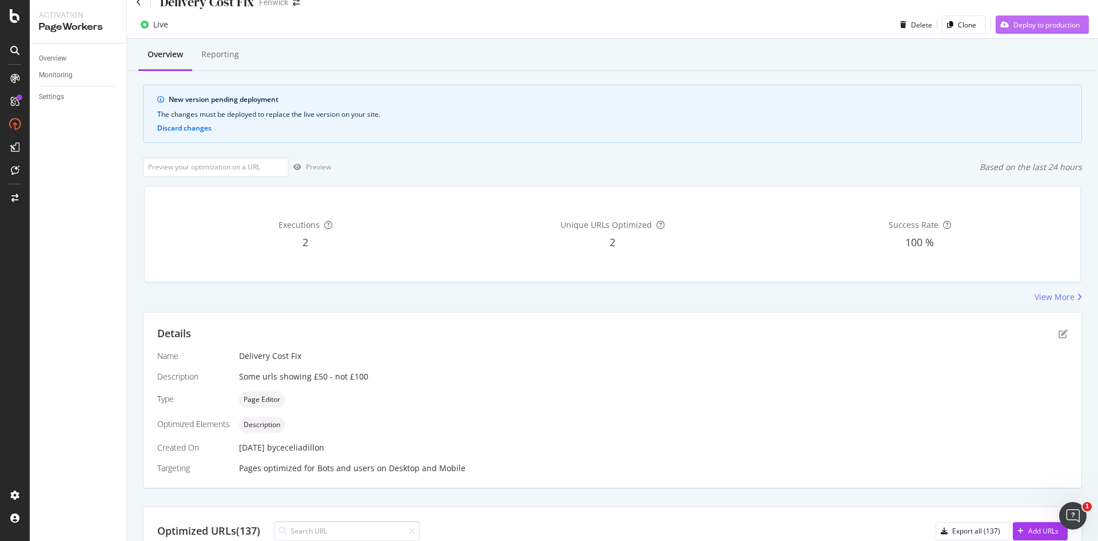
click at [1014, 22] on div "Deploy to production" at bounding box center [1047, 25] width 66 height 10
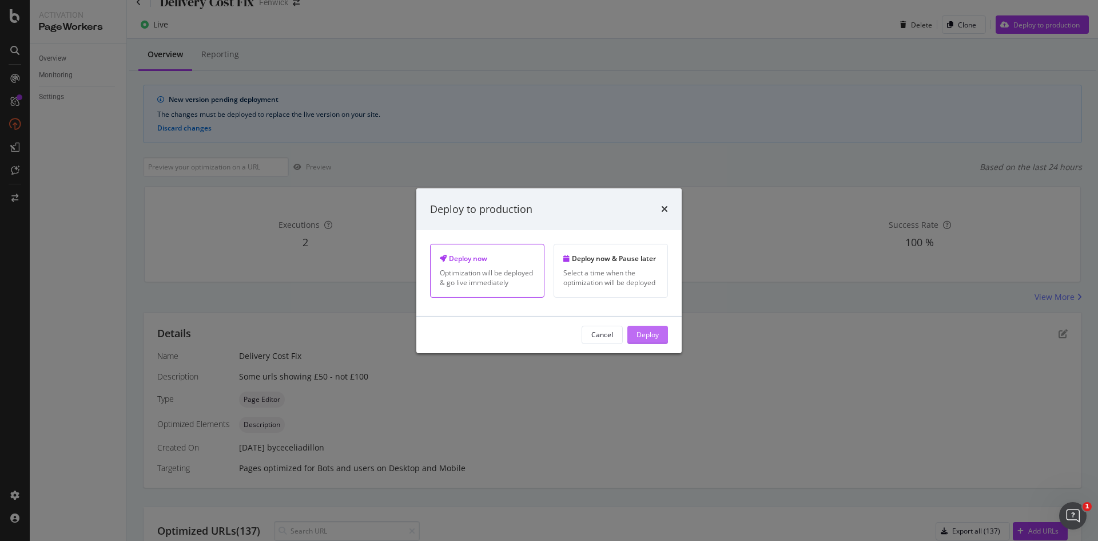
click at [636, 331] on button "Deploy" at bounding box center [648, 334] width 41 height 18
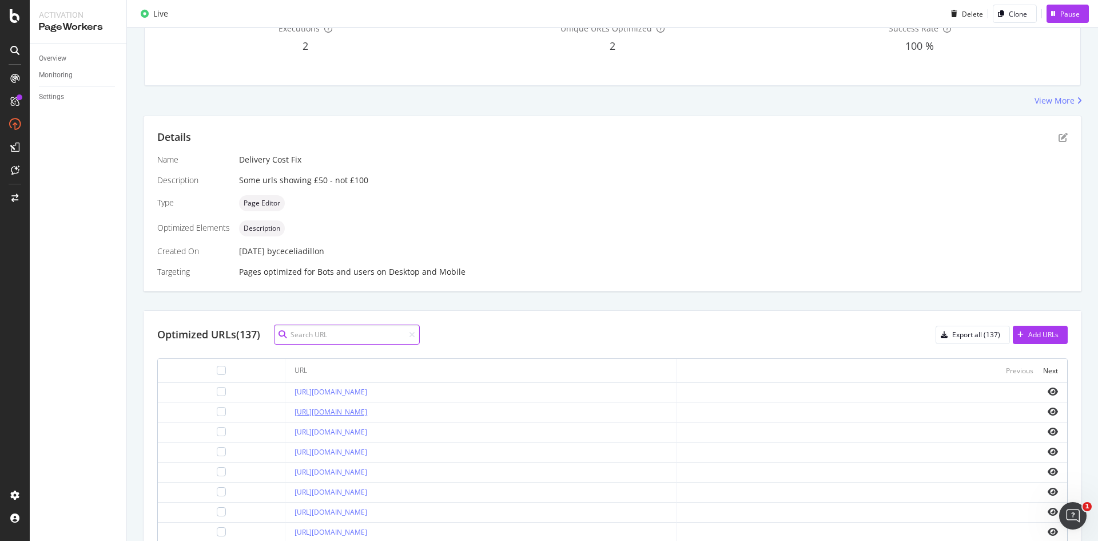
scroll to position [141, 0]
drag, startPoint x: 439, startPoint y: 390, endPoint x: 258, endPoint y: 394, distance: 180.8
click at [295, 394] on div "[URL][DOMAIN_NAME]" at bounding box center [481, 391] width 372 height 10
copy link "[URL][DOMAIN_NAME]"
